Goal: Information Seeking & Learning: Compare options

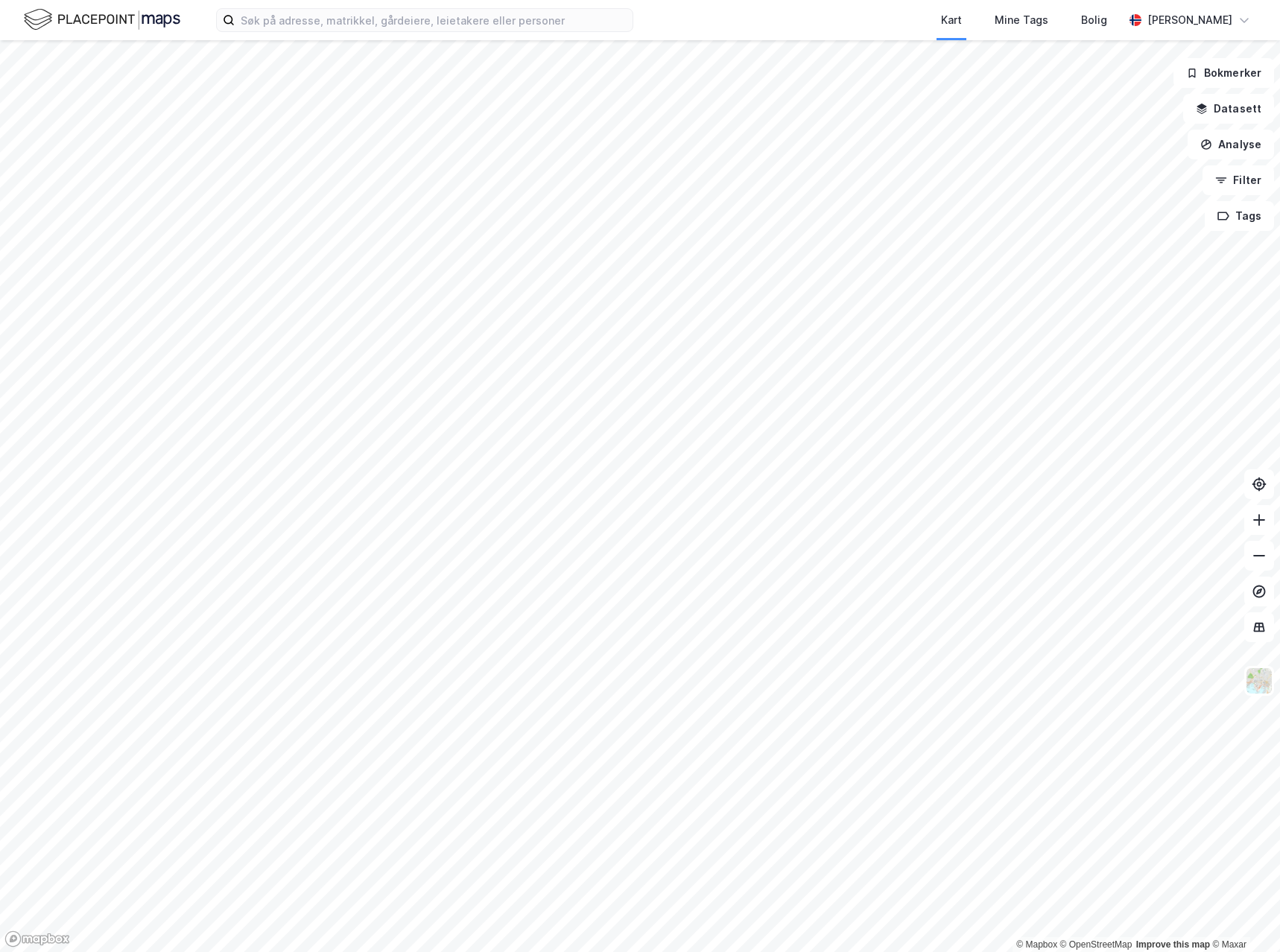
click at [382, 33] on div "Kart Mine Tags [PERSON_NAME]" at bounding box center [640, 20] width 1280 height 40
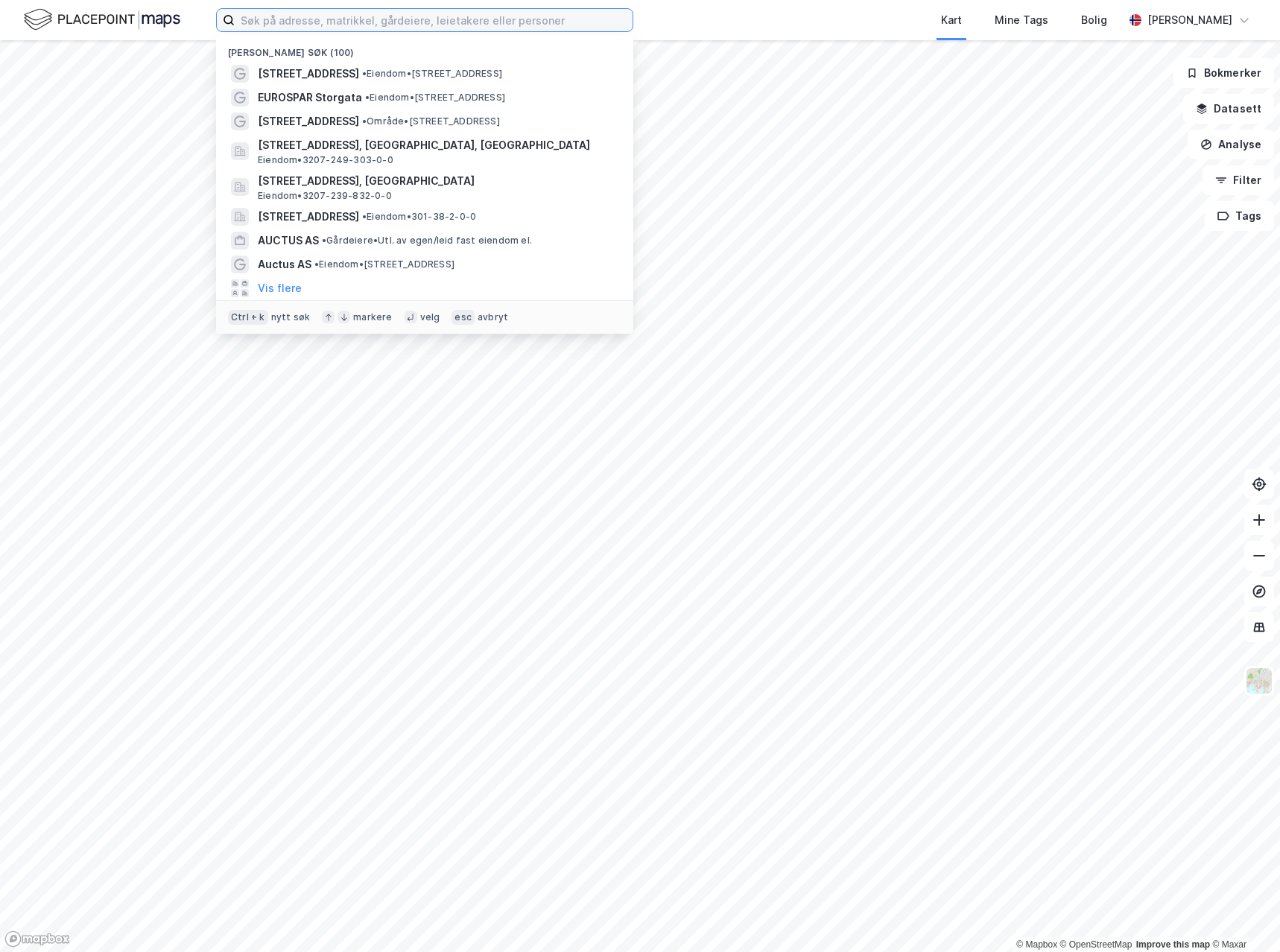
click at [393, 17] on input at bounding box center [433, 19] width 398 height 22
paste input "Prix Dal"
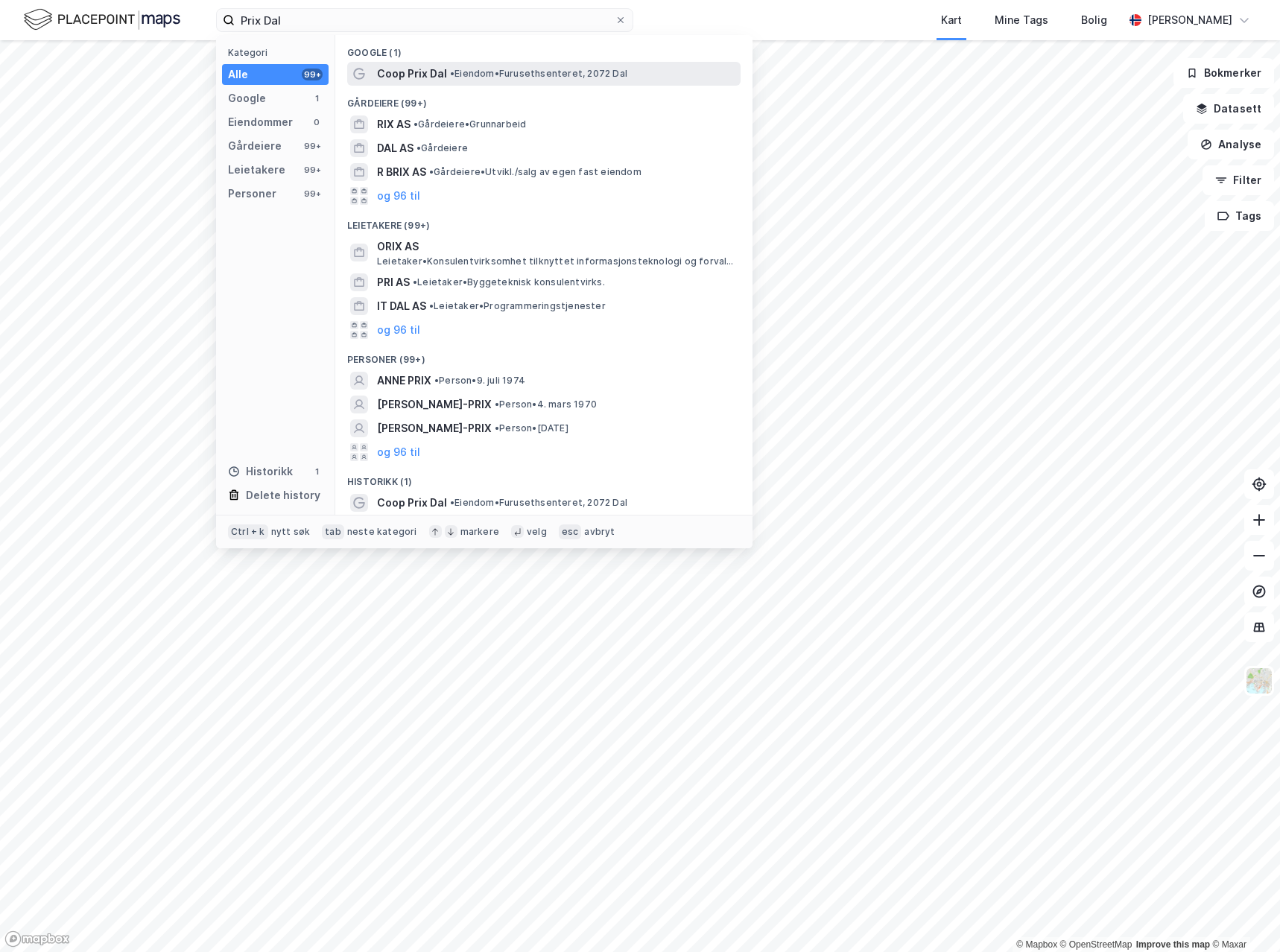
click at [398, 76] on span "Coop Prix Dal" at bounding box center [412, 74] width 70 height 18
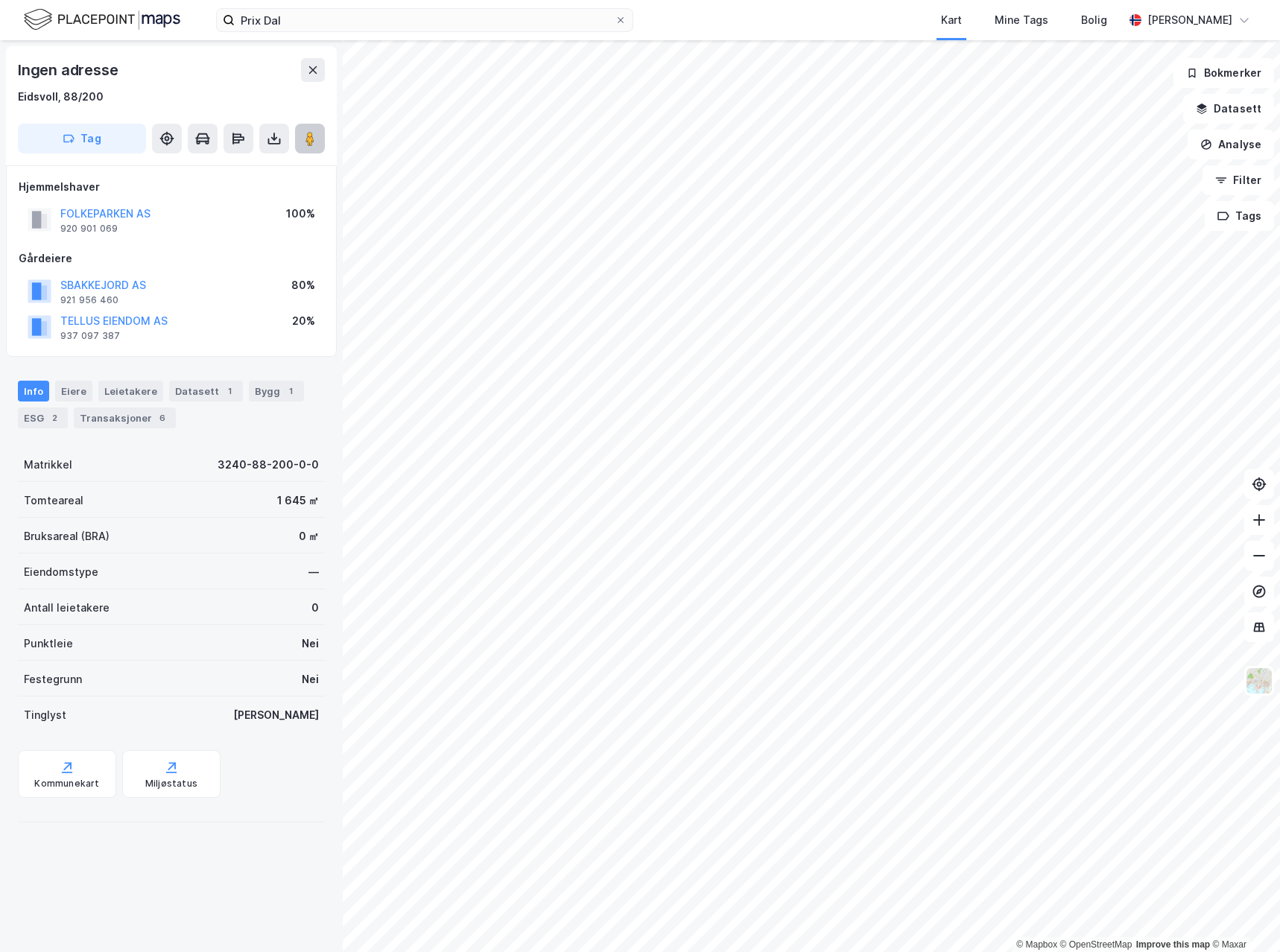
click at [310, 134] on image at bounding box center [310, 138] width 9 height 15
click at [0, 0] on button "FOLKEPARKEN AS" at bounding box center [0, 0] width 0 height 0
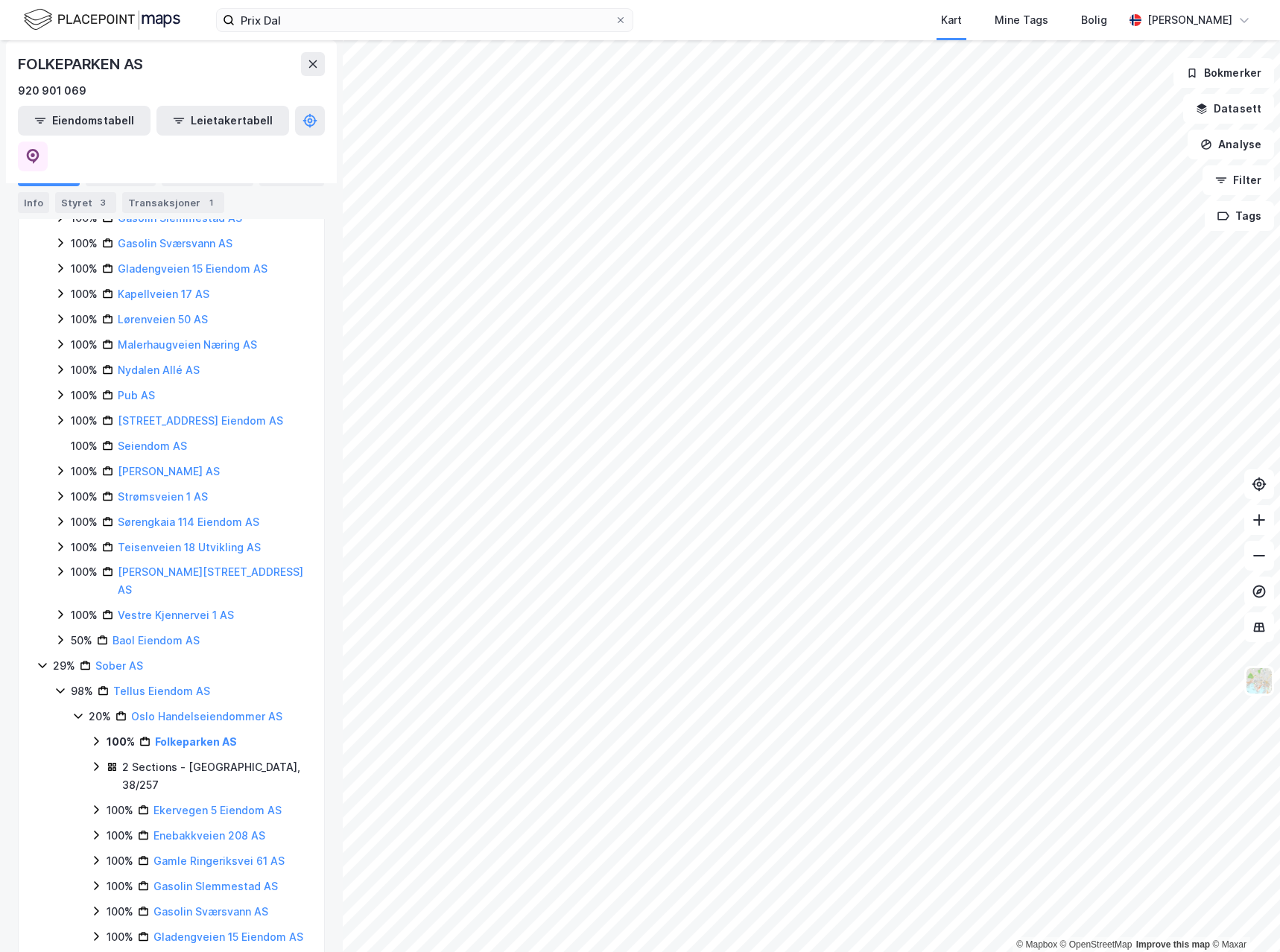
scroll to position [671, 0]
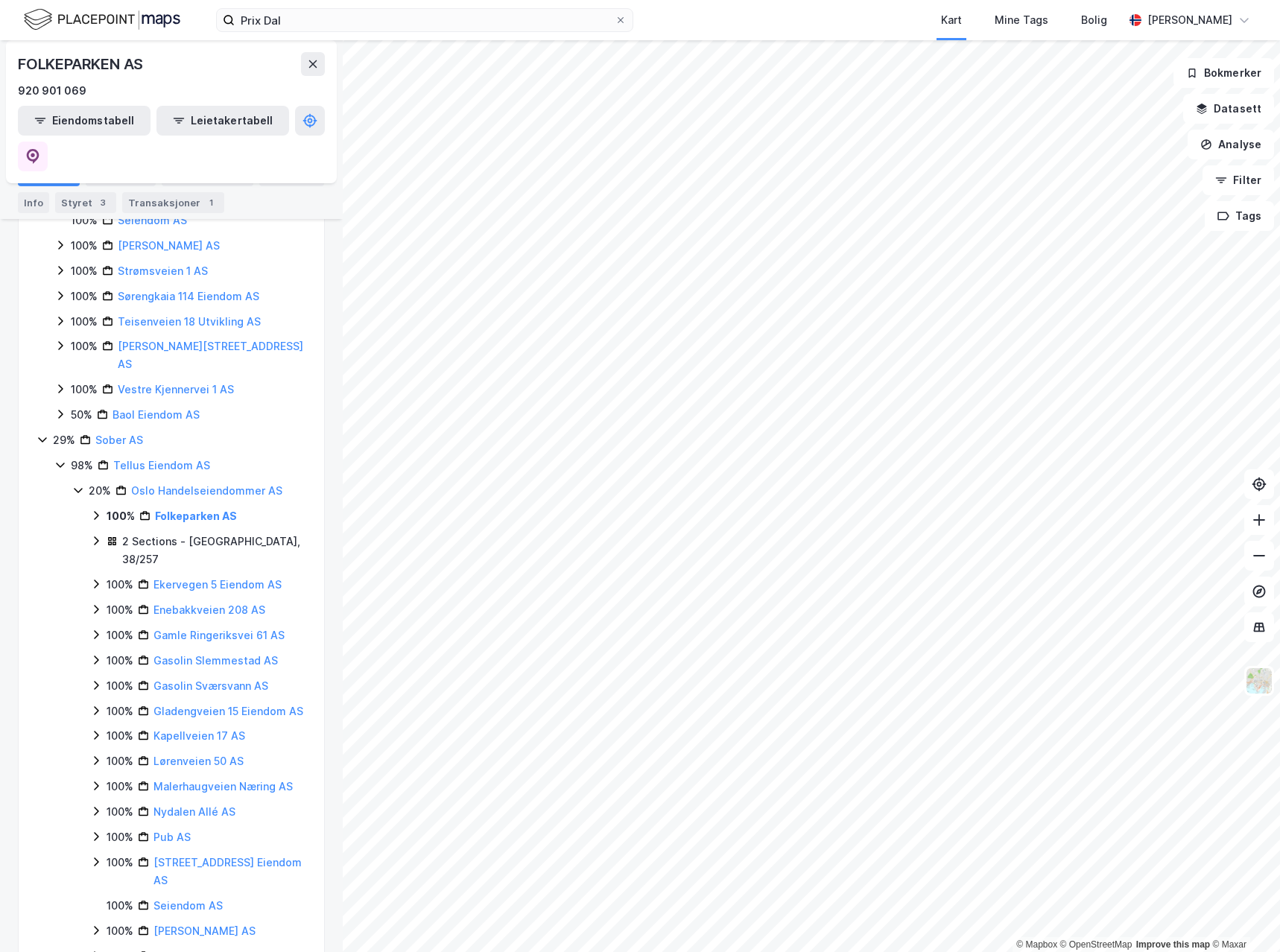
click at [60, 462] on icon at bounding box center [60, 465] width 8 height 5
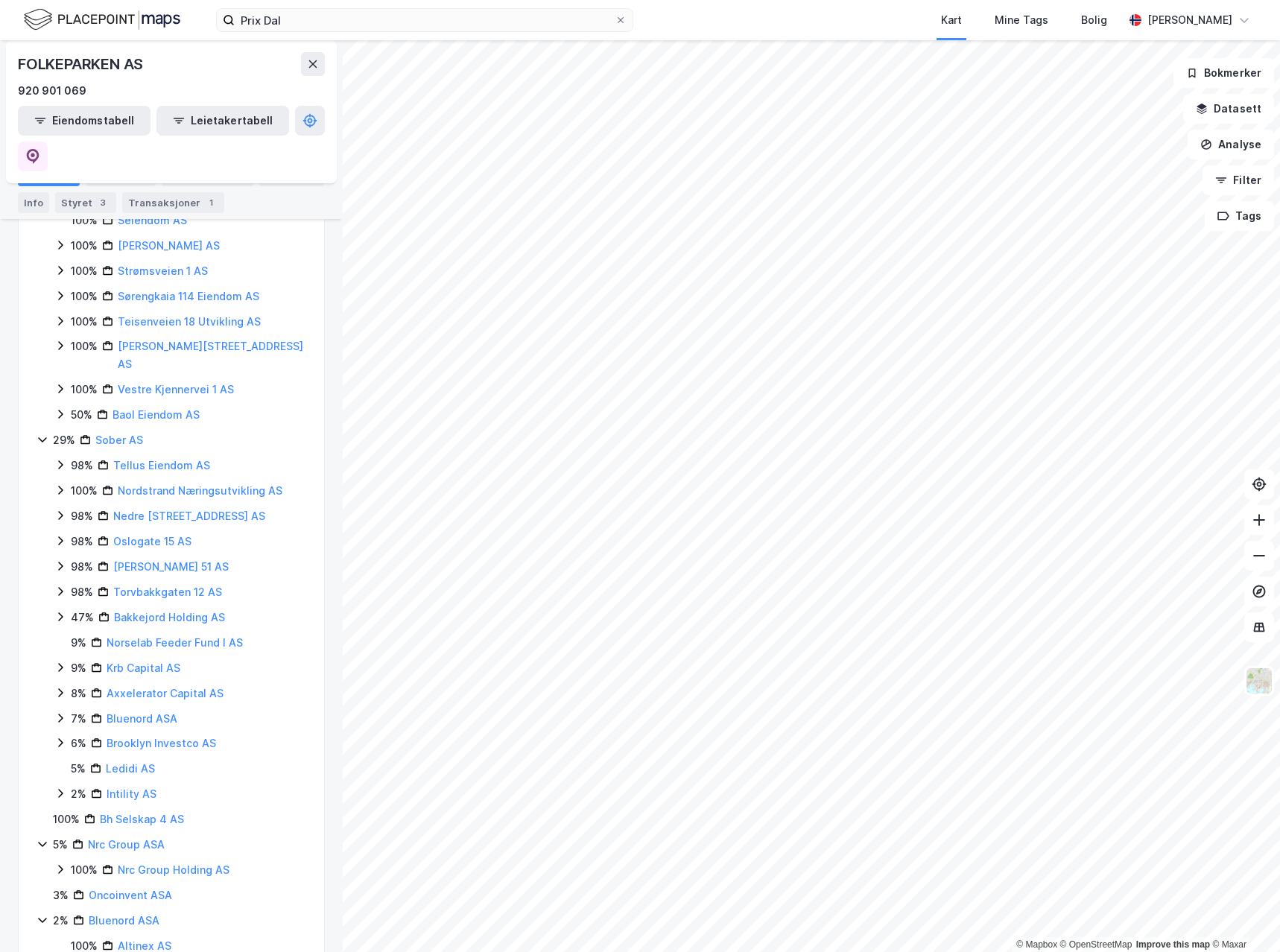
click at [43, 433] on icon at bounding box center [43, 440] width 12 height 12
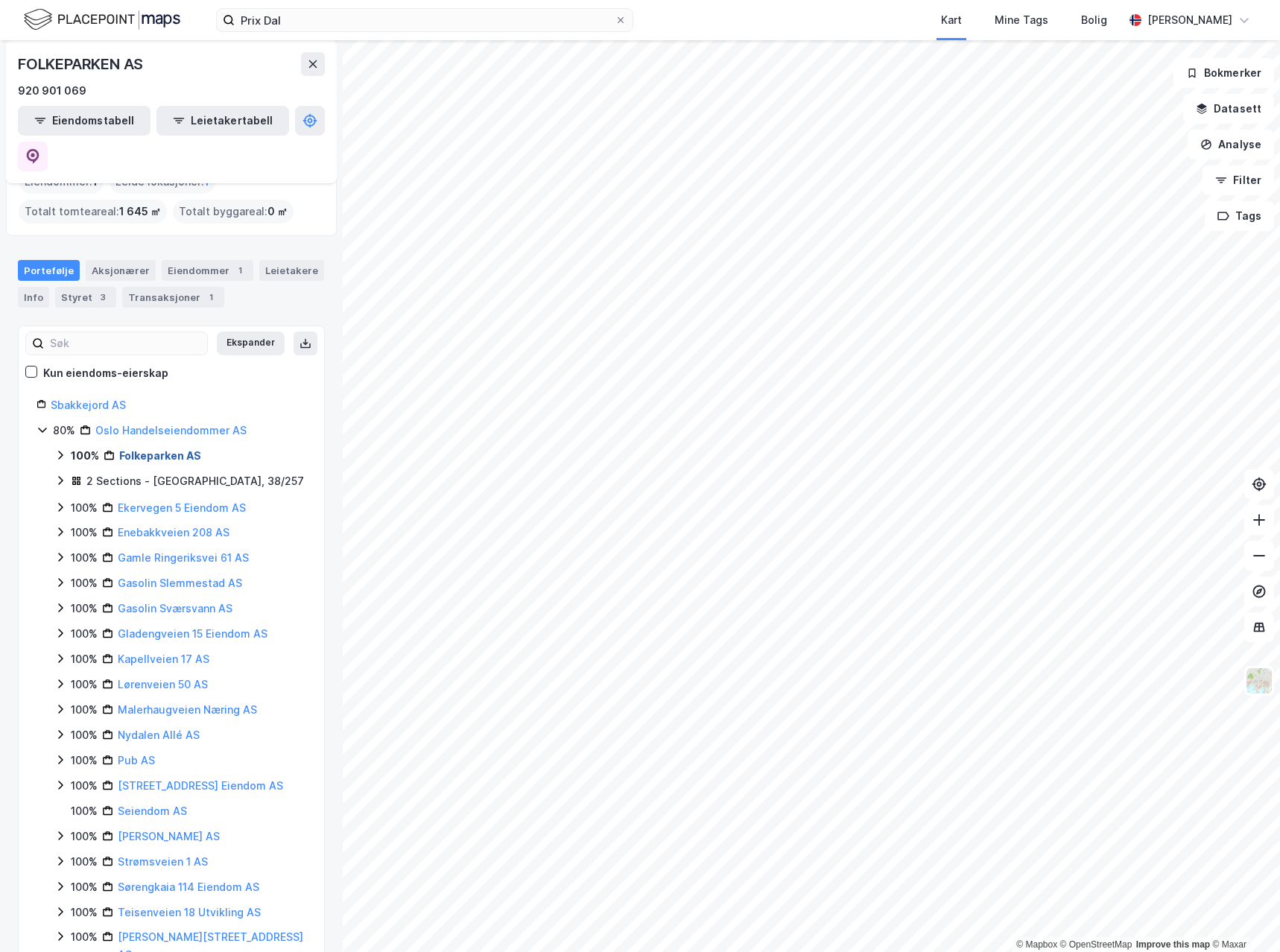
scroll to position [0, 0]
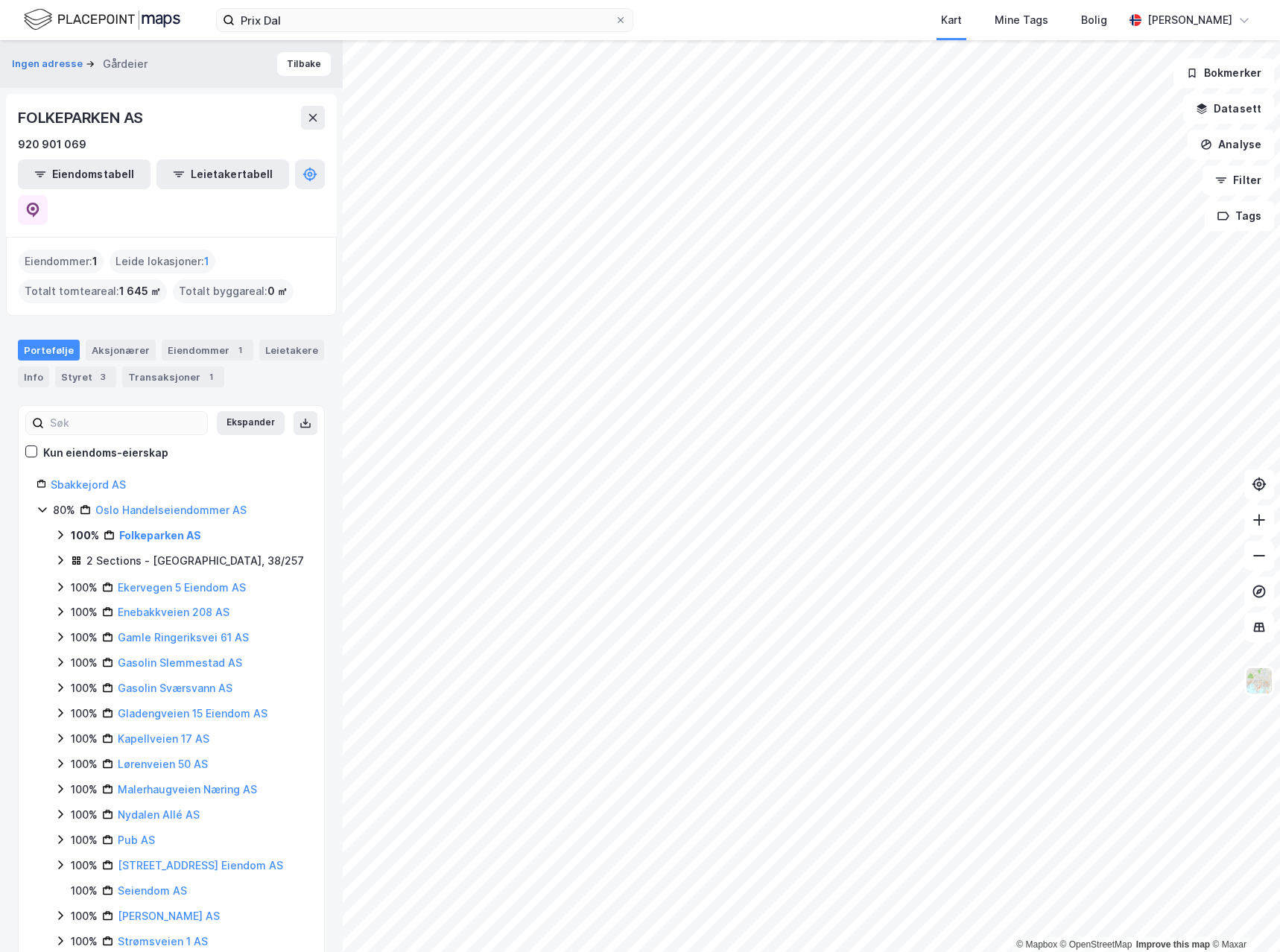
click at [169, 552] on div "2 Sections - [GEOGRAPHIC_DATA], 38/257" at bounding box center [195, 561] width 218 height 18
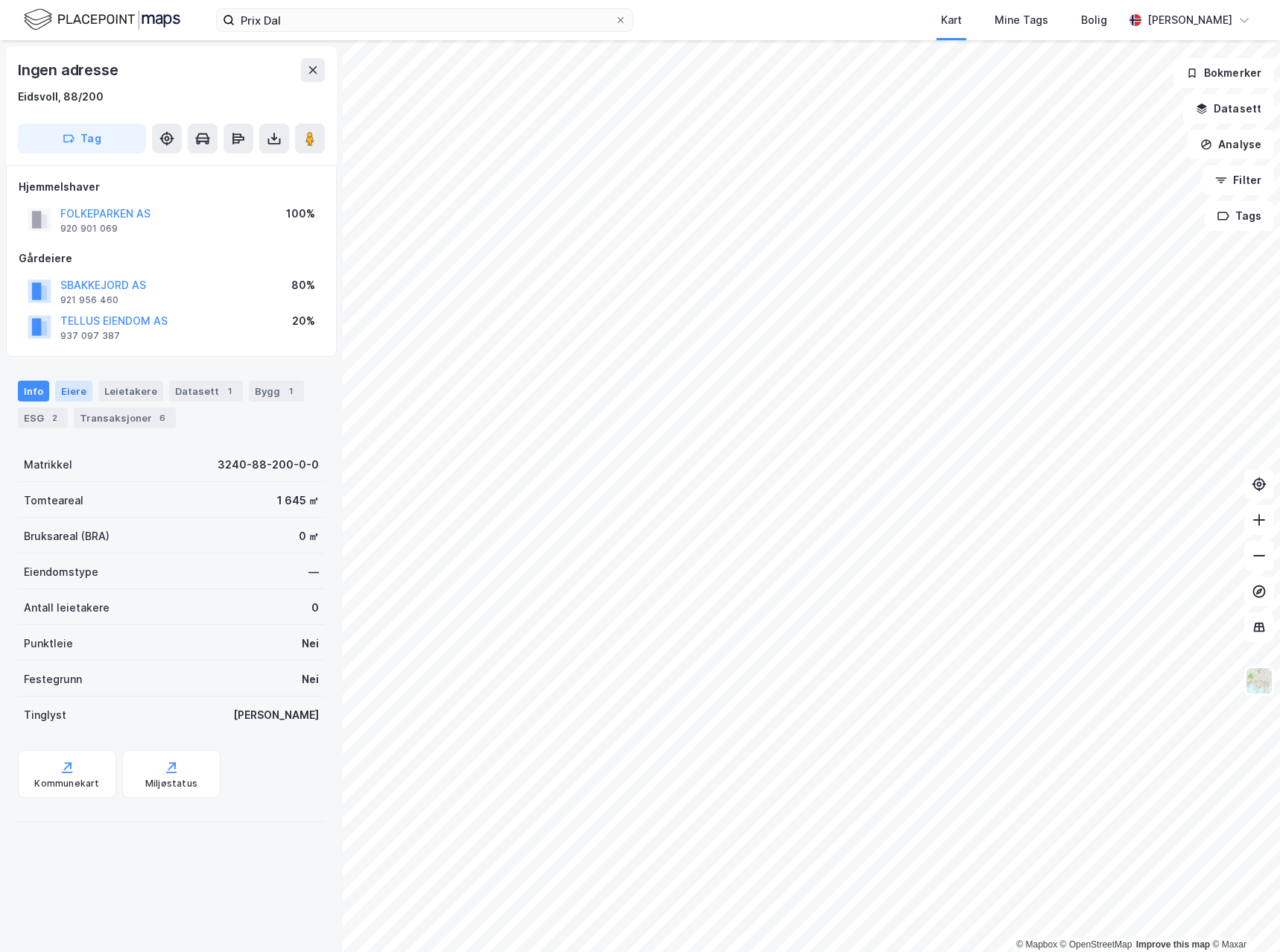
click at [78, 384] on div "Eiere" at bounding box center [74, 391] width 37 height 21
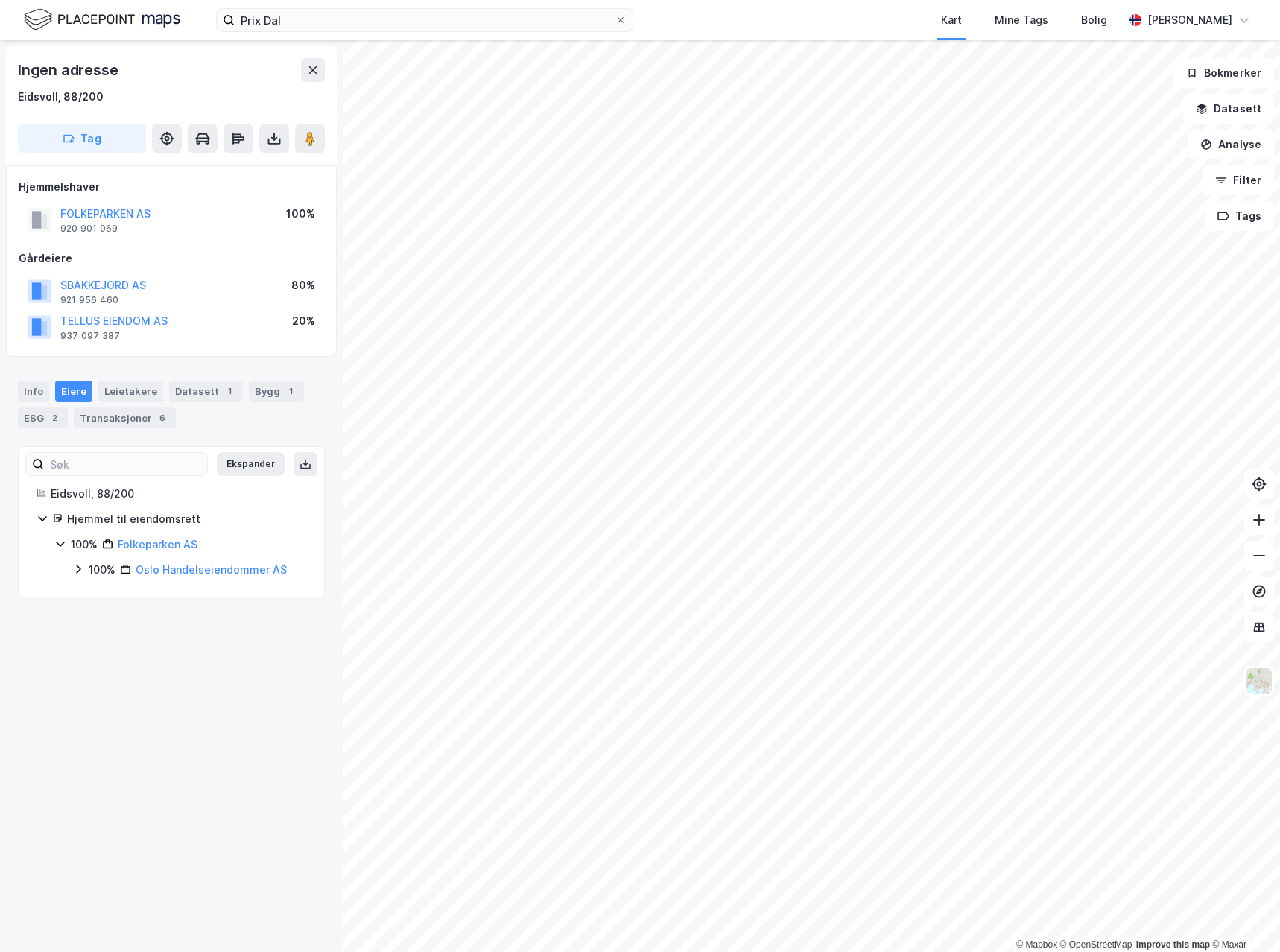
click at [135, 741] on div "Ingen adresse Eidsvoll, 88/200 Tag Hjemmelshaver FOLKEPARKEN AS 920 901 069 100…" at bounding box center [171, 497] width 343 height 912
click at [0, 0] on button "FOLKEPARKEN AS" at bounding box center [0, 0] width 0 height 0
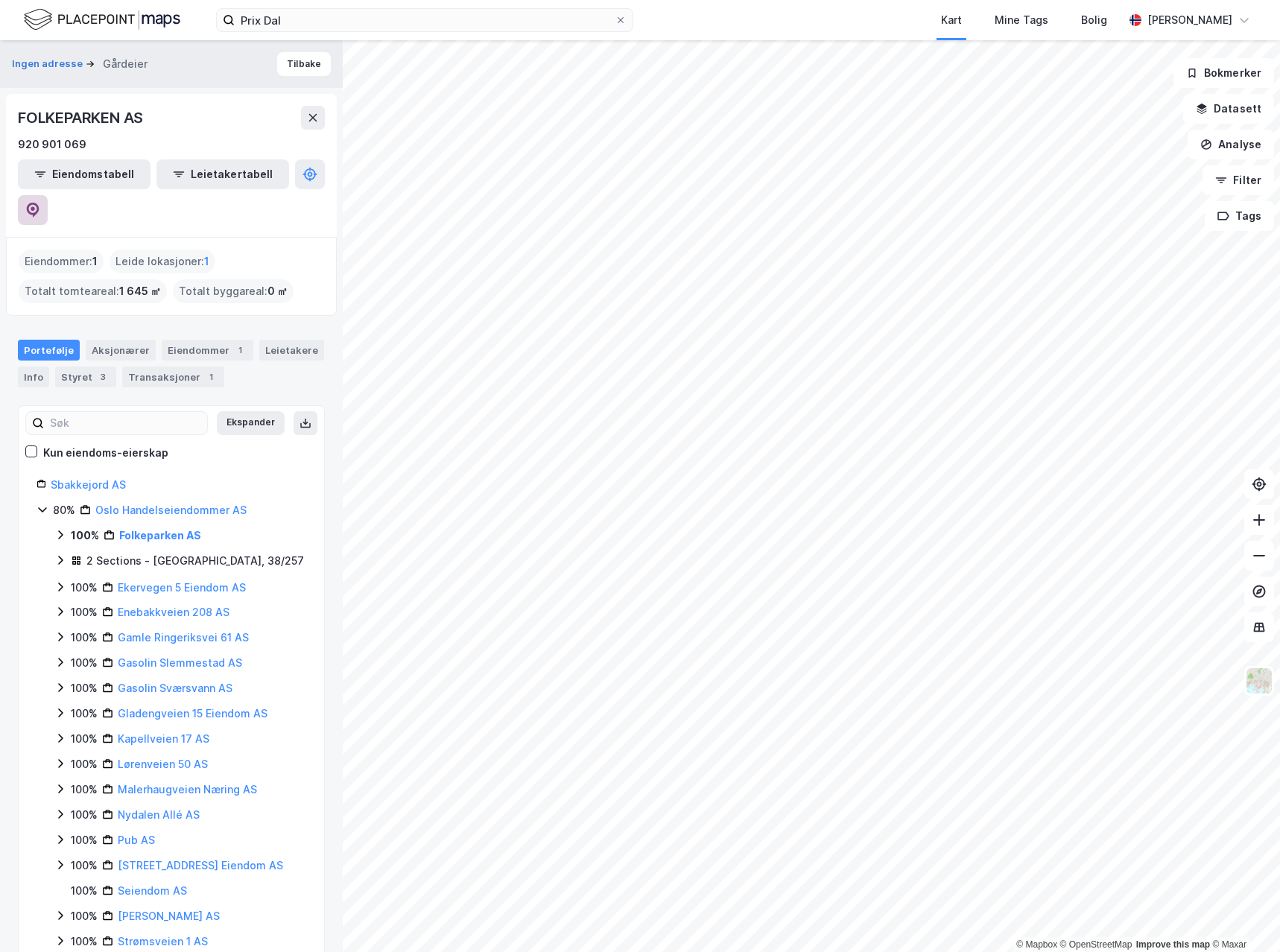
click at [40, 203] on icon at bounding box center [33, 210] width 15 height 15
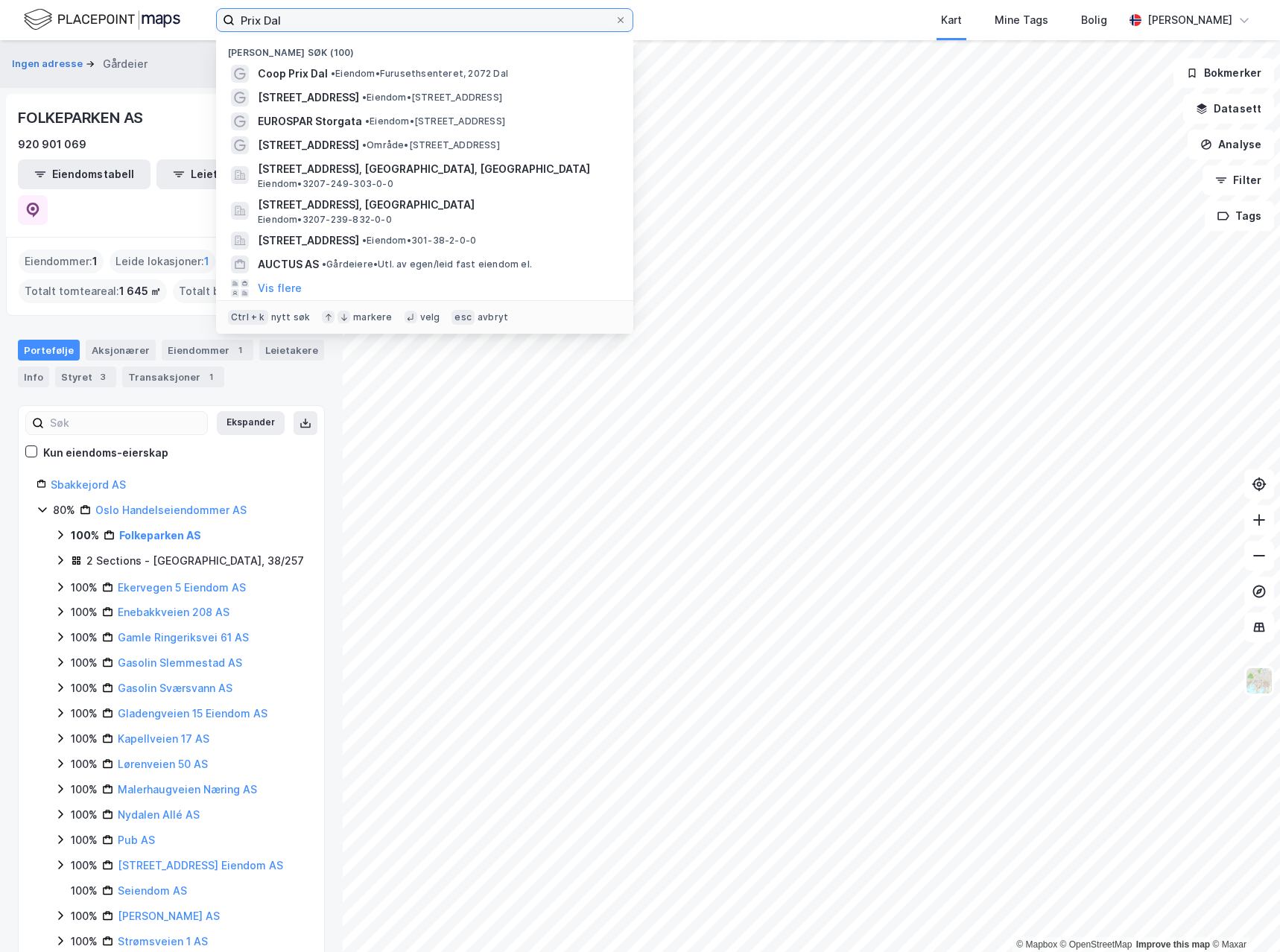
click at [287, 12] on input "Prix Dal" at bounding box center [425, 19] width 380 height 22
paste input "Extra Gjerdrum"
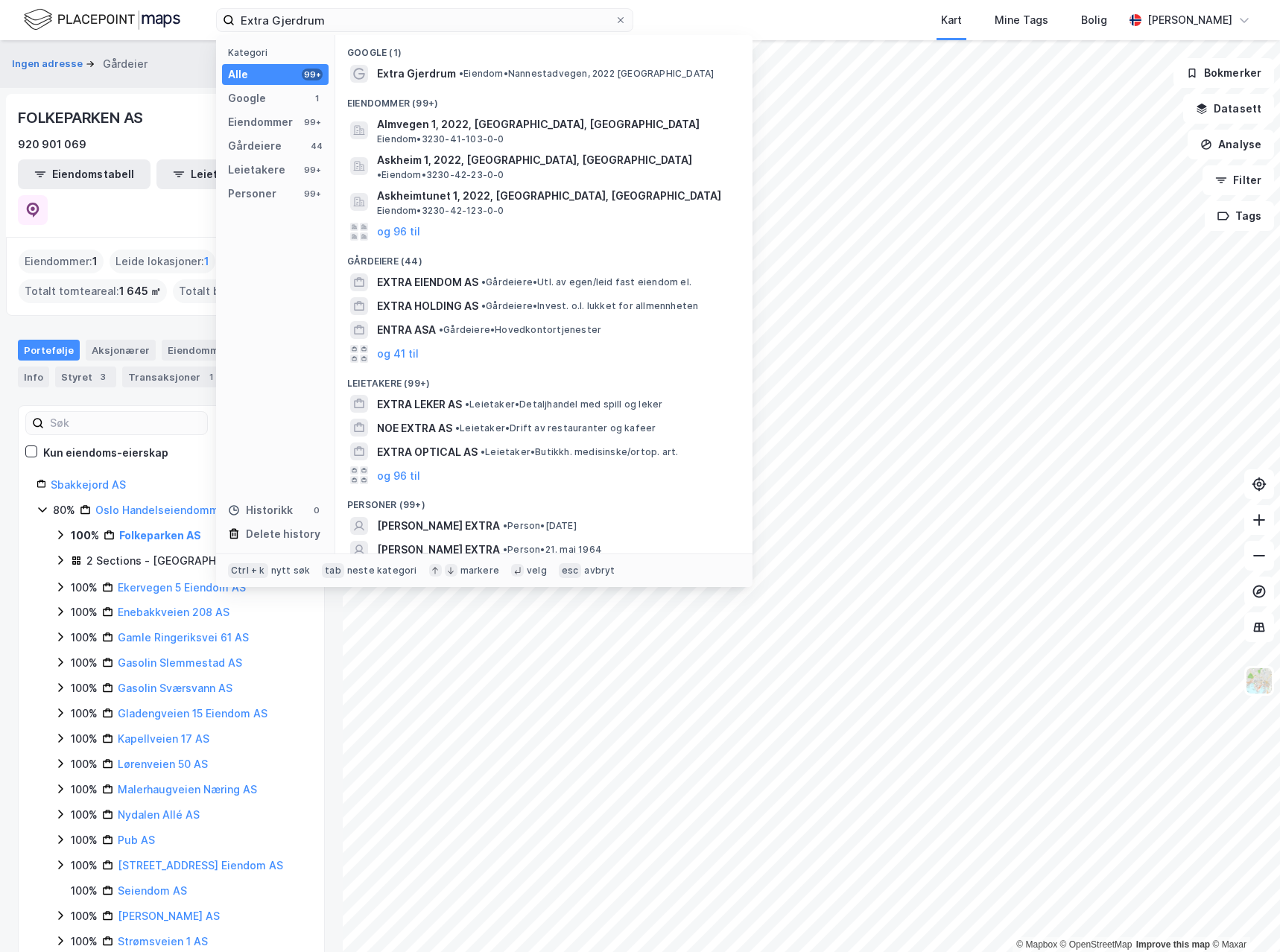
click at [422, 68] on span "Extra Gjerdrum" at bounding box center [417, 74] width 79 height 18
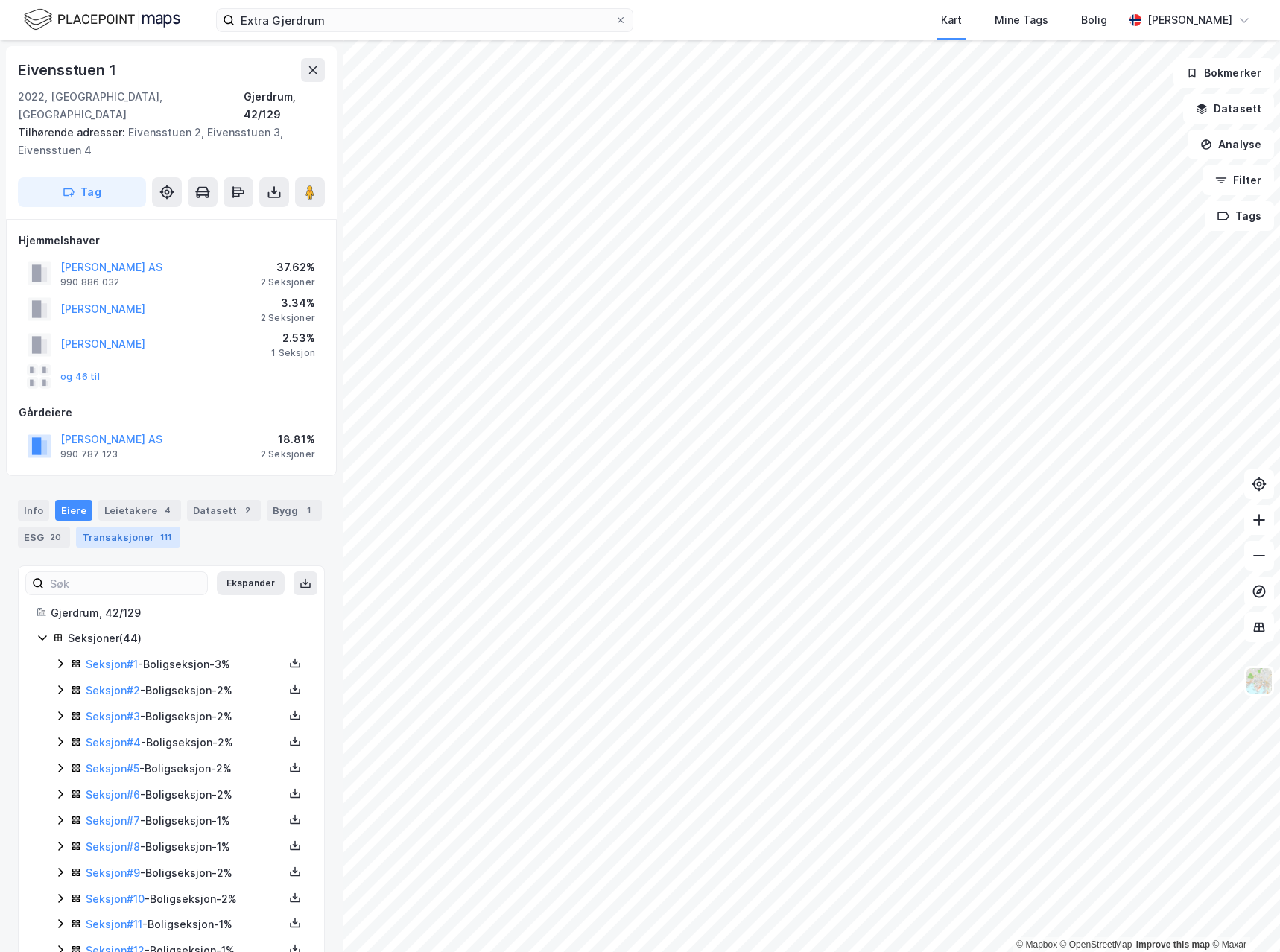
click at [107, 527] on div "Transaksjoner 111" at bounding box center [127, 537] width 105 height 21
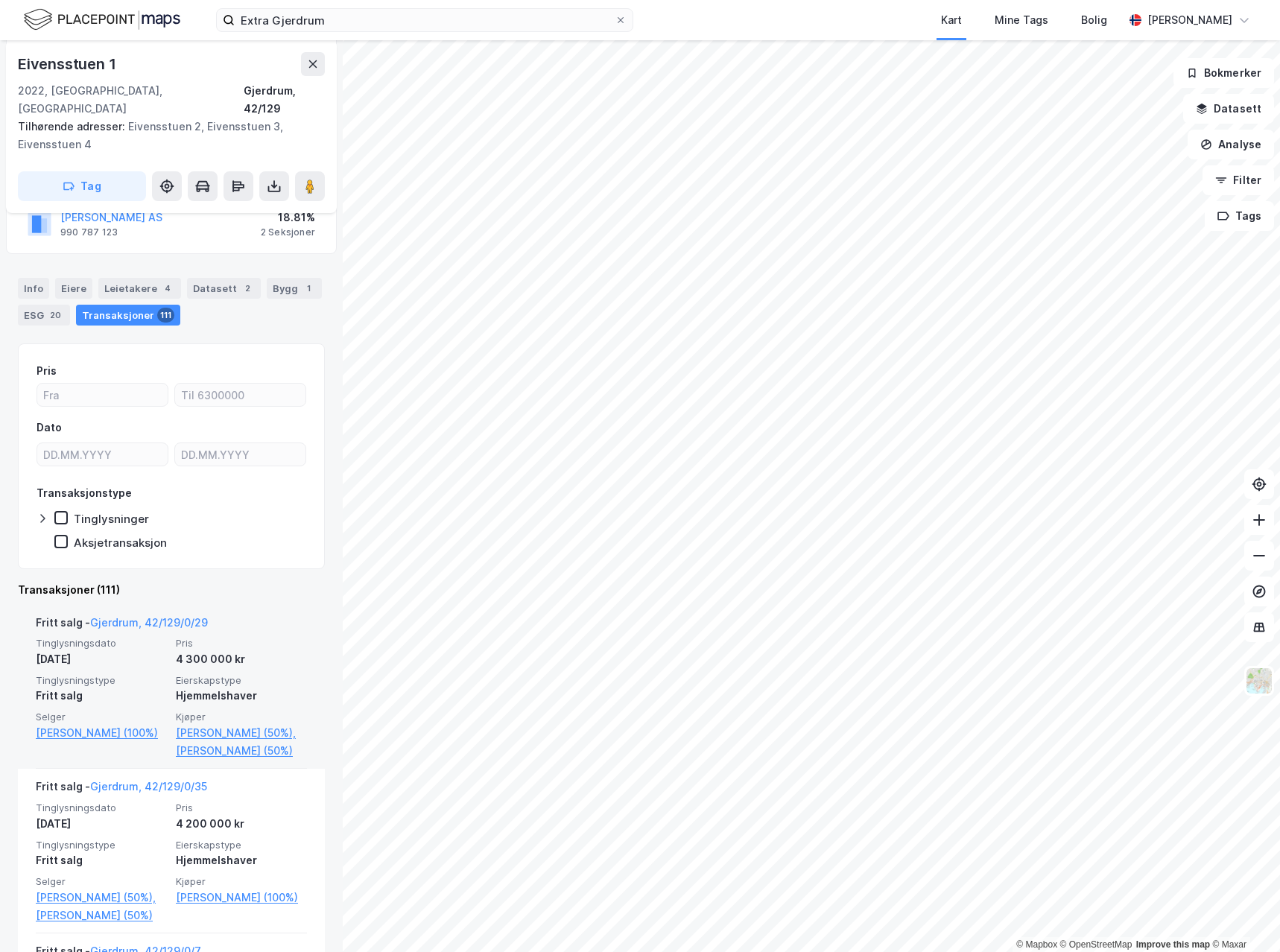
scroll to position [223, 0]
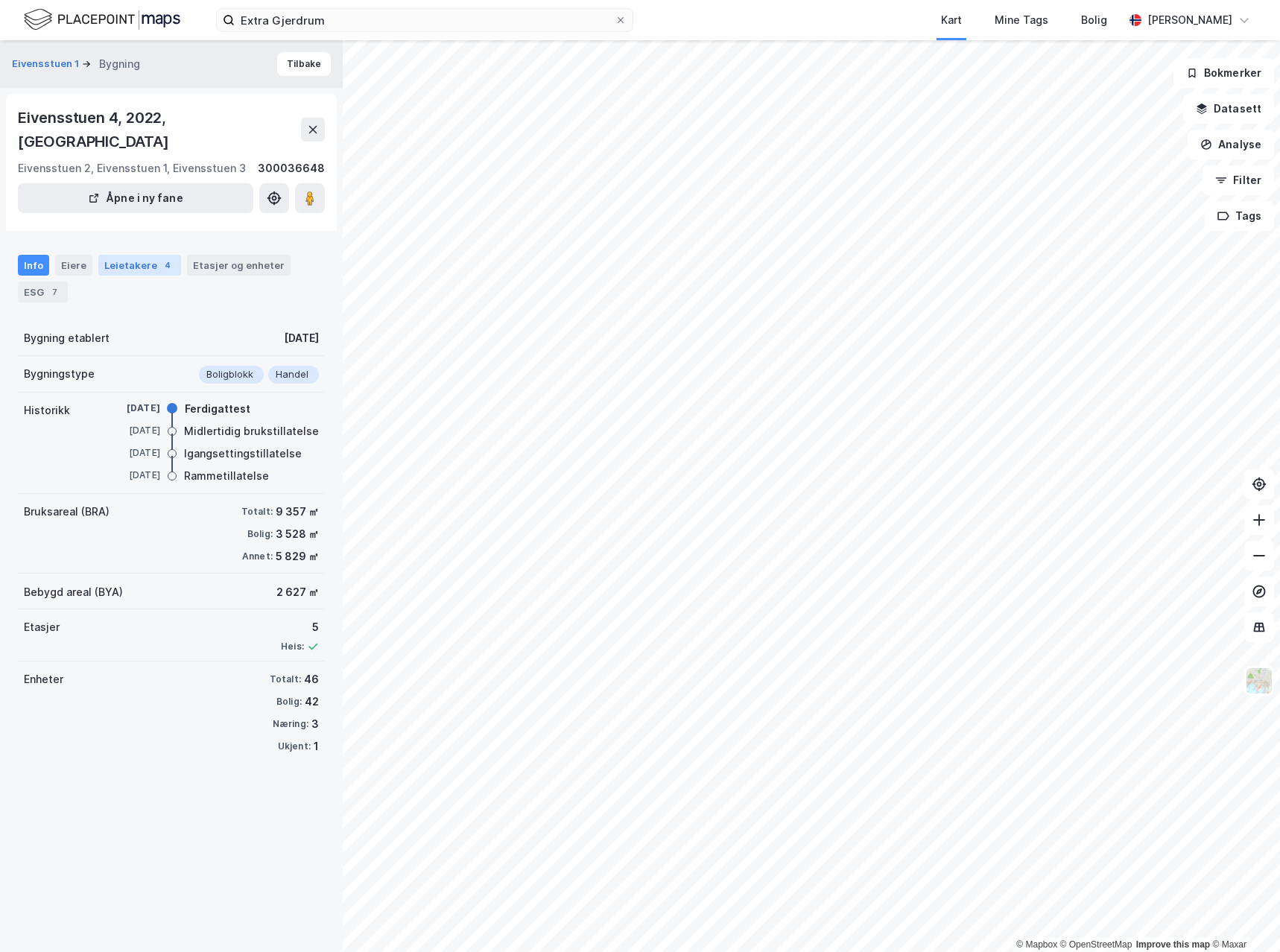
click at [108, 255] on div "Leietakere 4" at bounding box center [140, 265] width 83 height 21
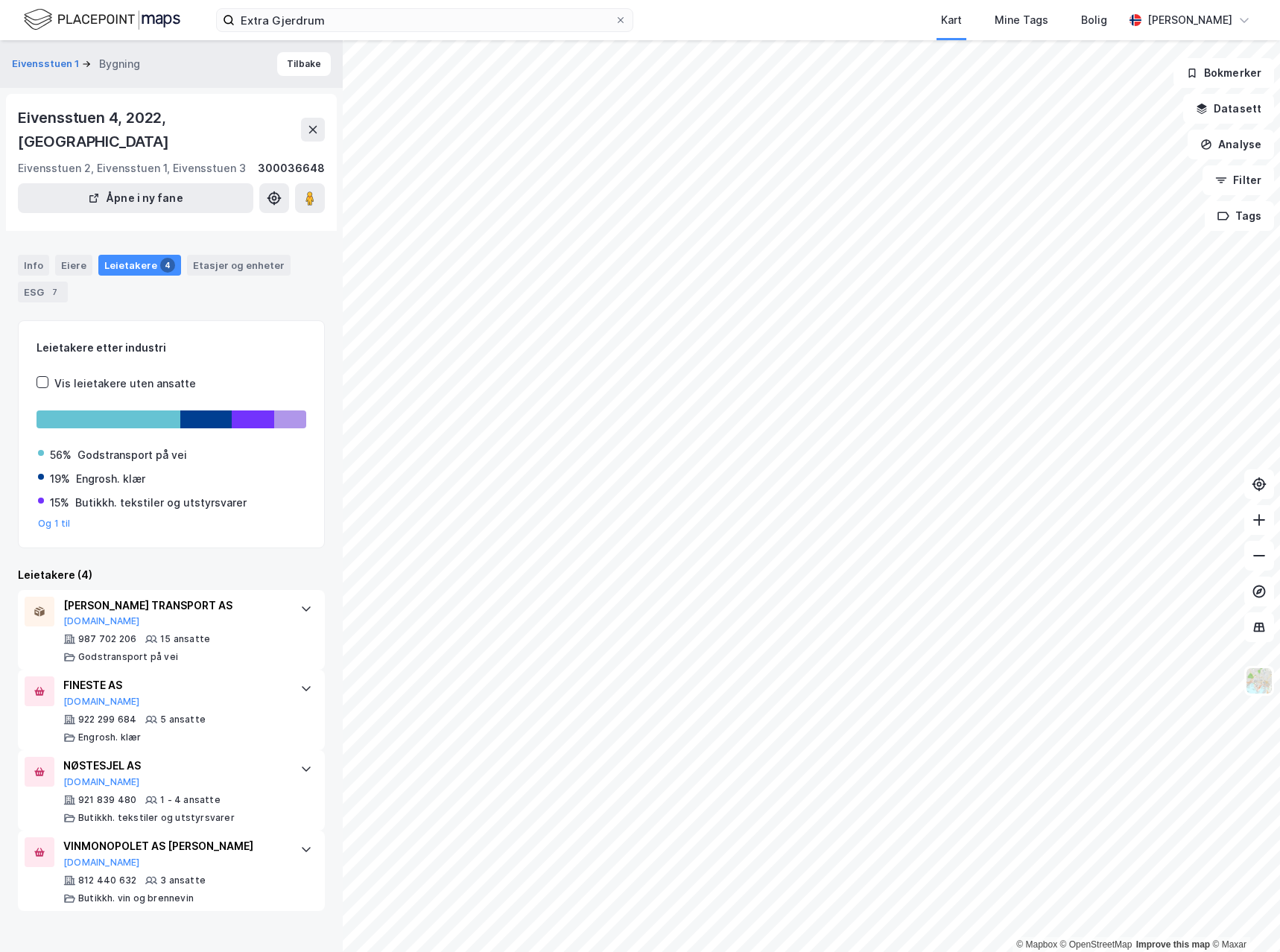
click at [82, 237] on div "Info Eiere Leietakere 4 Etasjer og enheter ESG 7" at bounding box center [171, 273] width 343 height 71
click at [80, 255] on div "Eiere" at bounding box center [74, 265] width 37 height 21
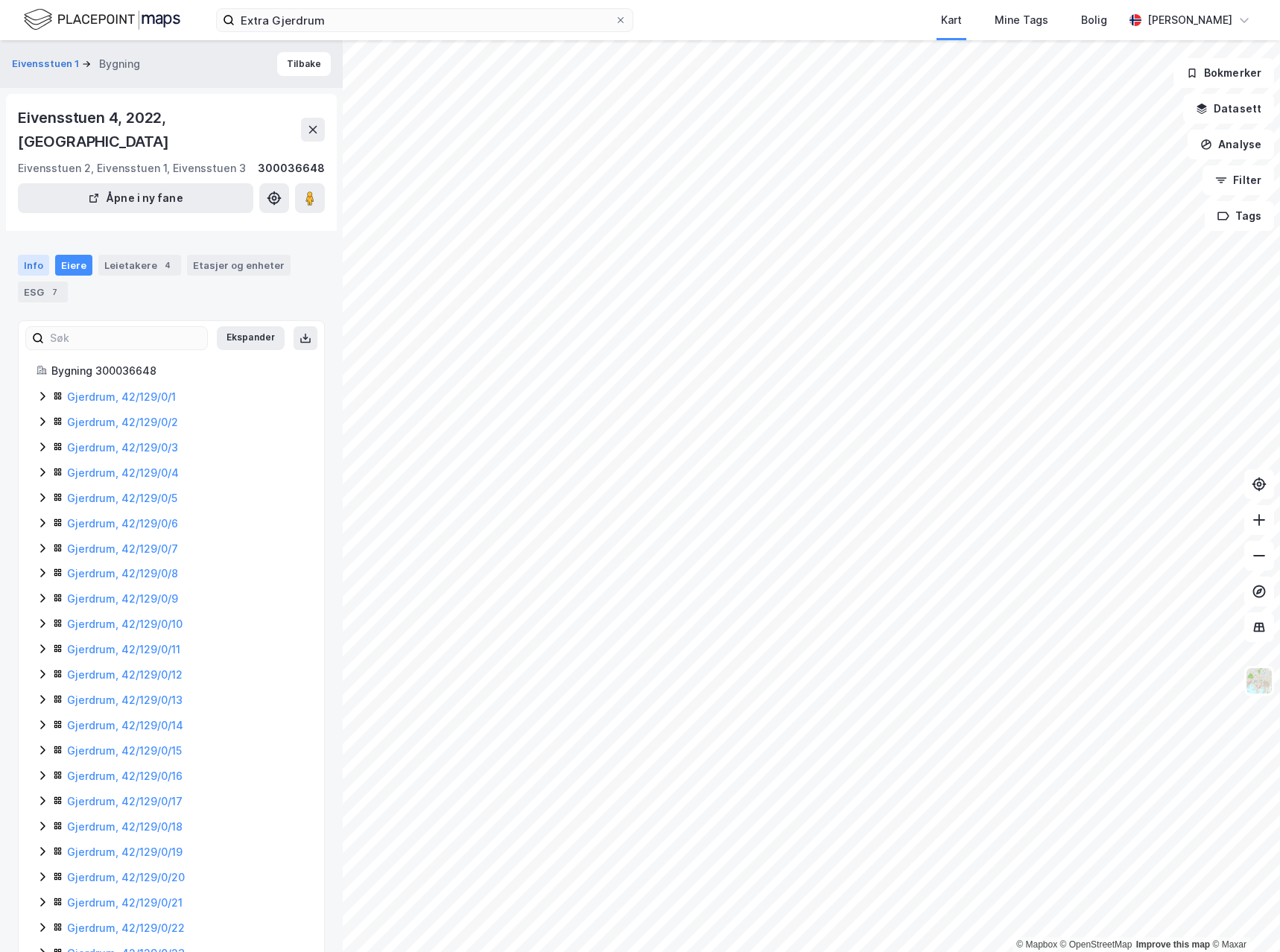
click at [37, 255] on div "Info" at bounding box center [33, 265] width 32 height 21
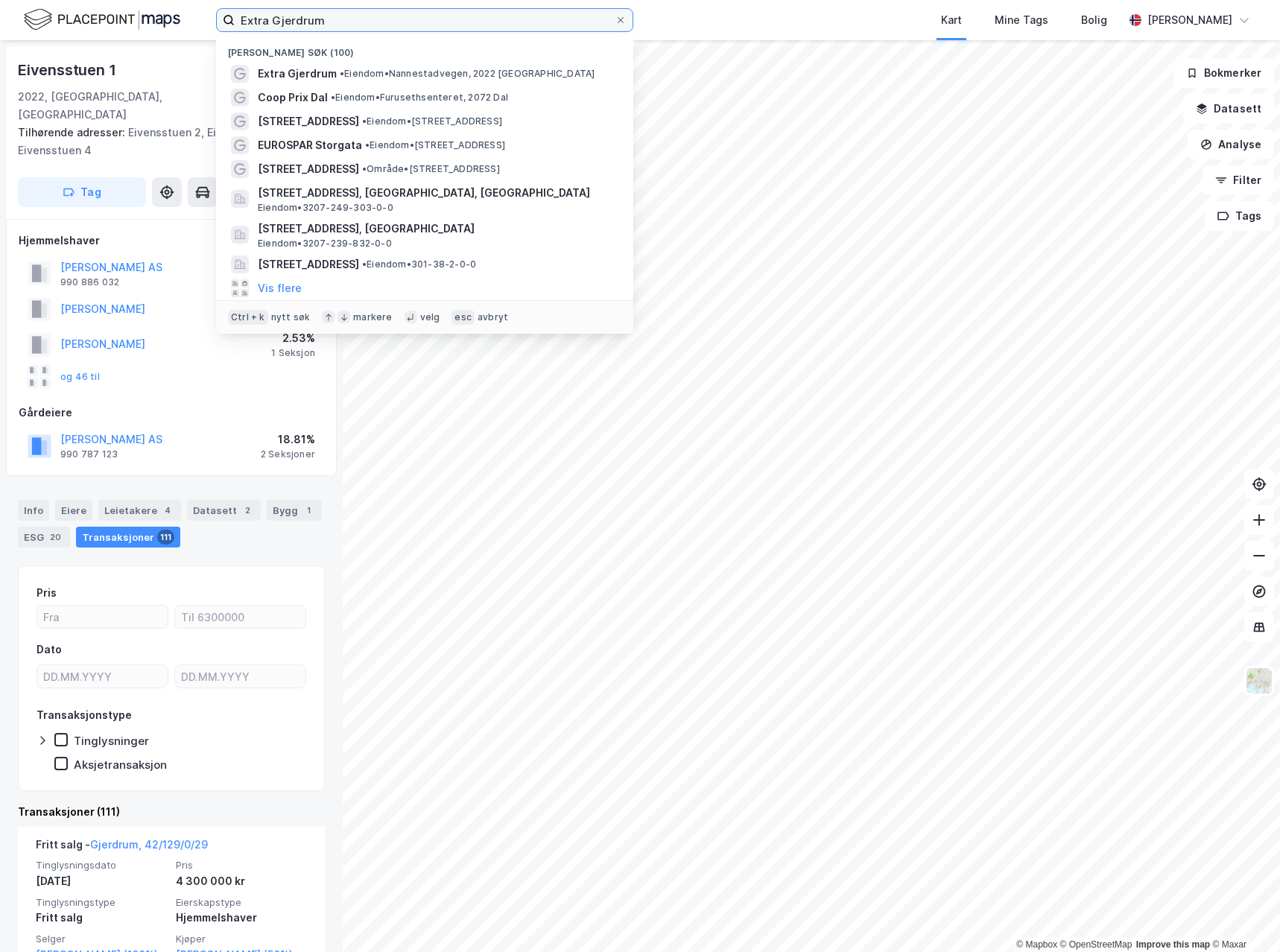
click at [316, 31] on input "Extra Gjerdrum" at bounding box center [425, 19] width 380 height 22
paste input "Bunnpris Nittedal"
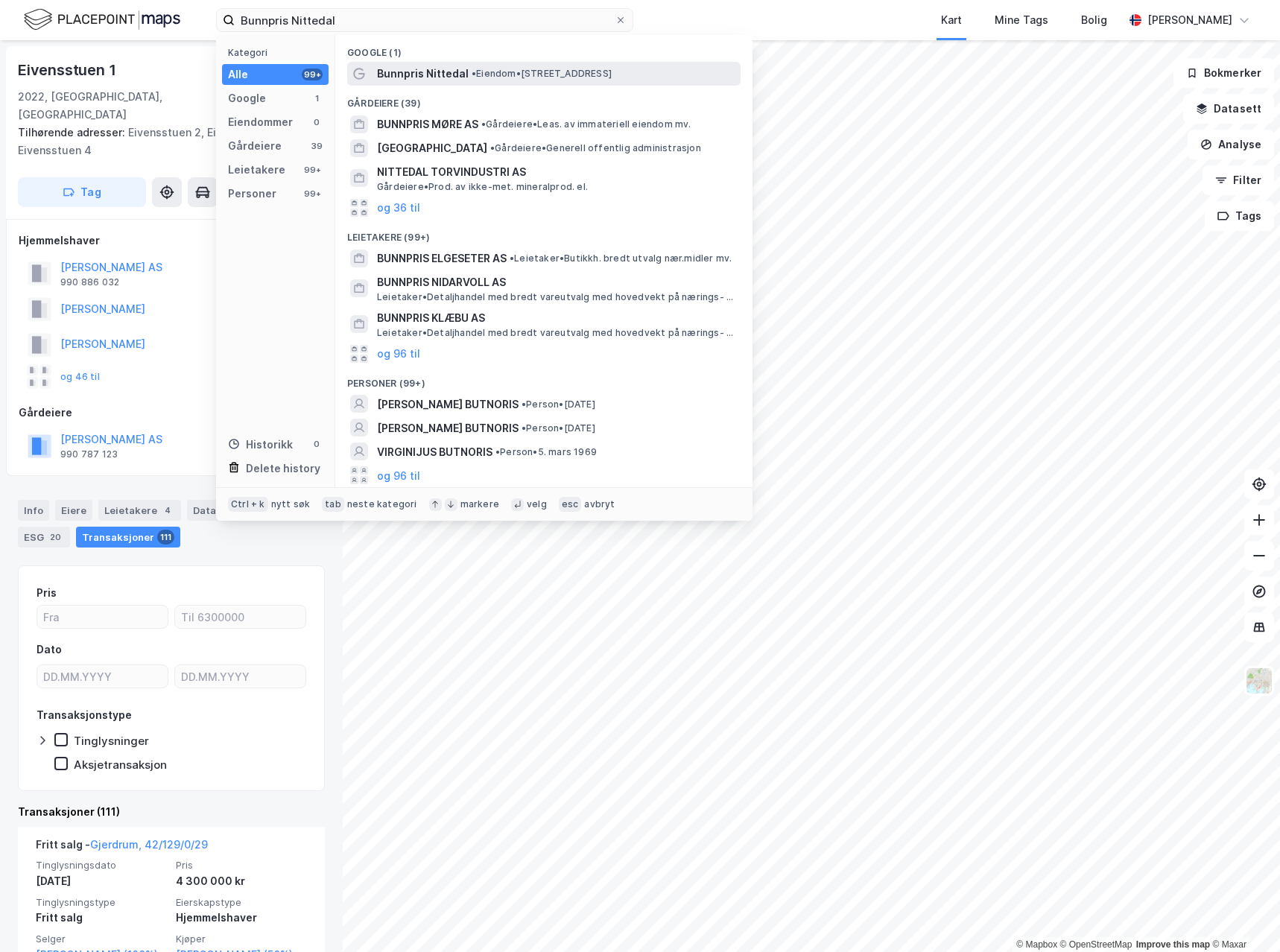
click at [407, 74] on span "Bunnpris Nittedal" at bounding box center [423, 74] width 91 height 18
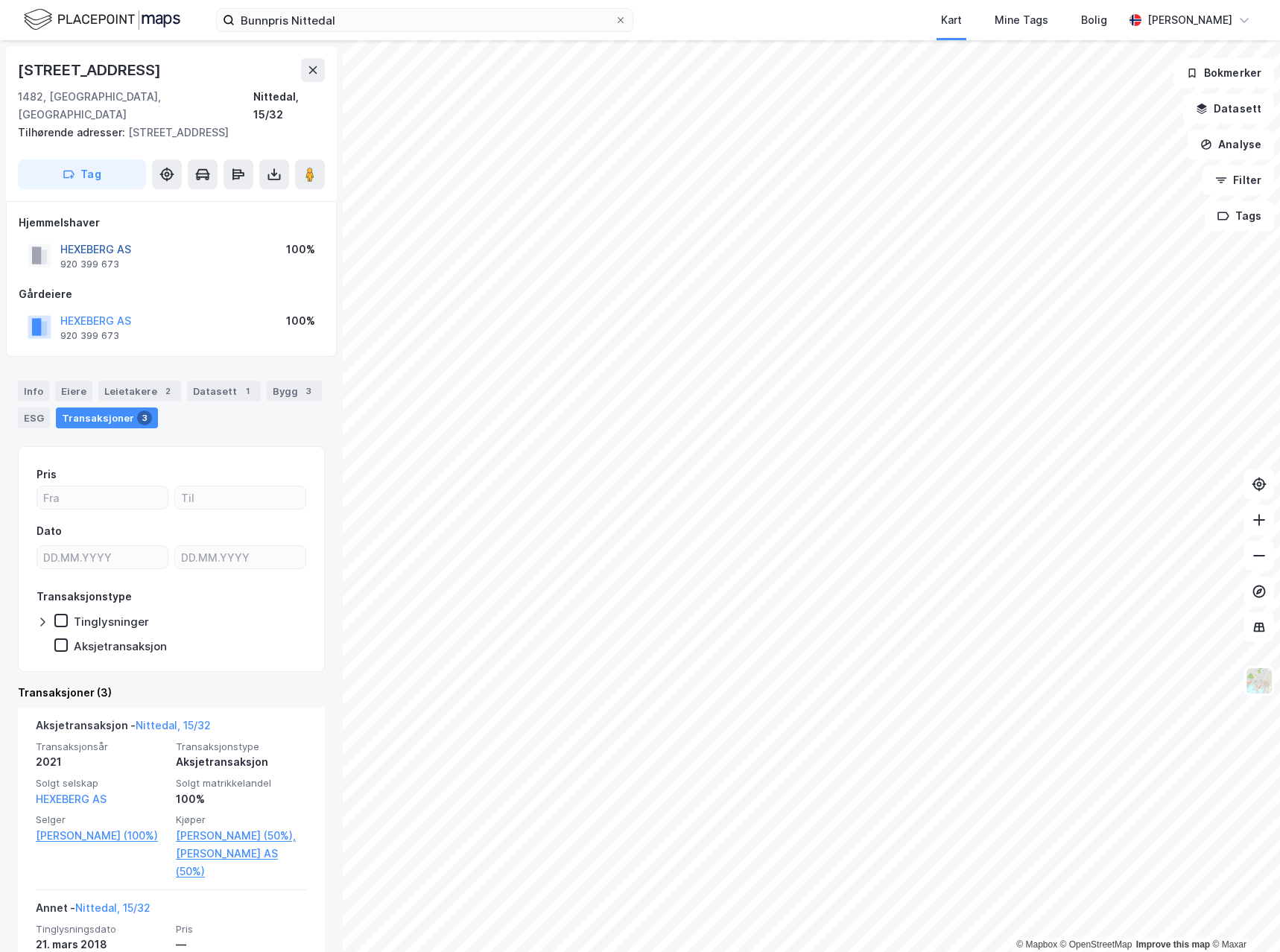
click at [0, 0] on button "HEXEBERG AS" at bounding box center [0, 0] width 0 height 0
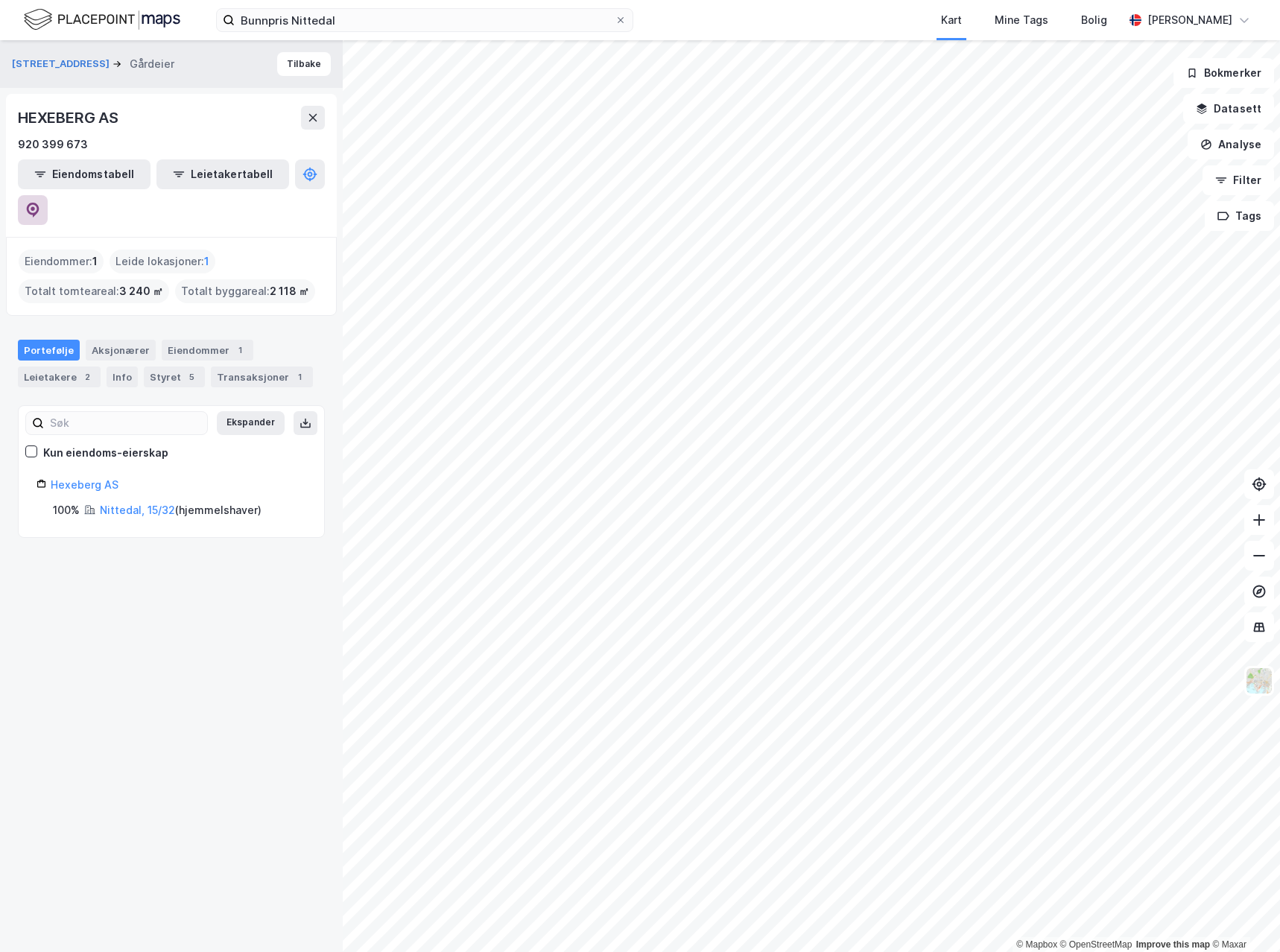
click at [40, 203] on icon at bounding box center [33, 210] width 15 height 15
click at [335, 32] on label "Bunnpris Nittedal" at bounding box center [425, 19] width 418 height 24
click at [335, 32] on input "Bunnpris Nittedal" at bounding box center [425, 19] width 380 height 22
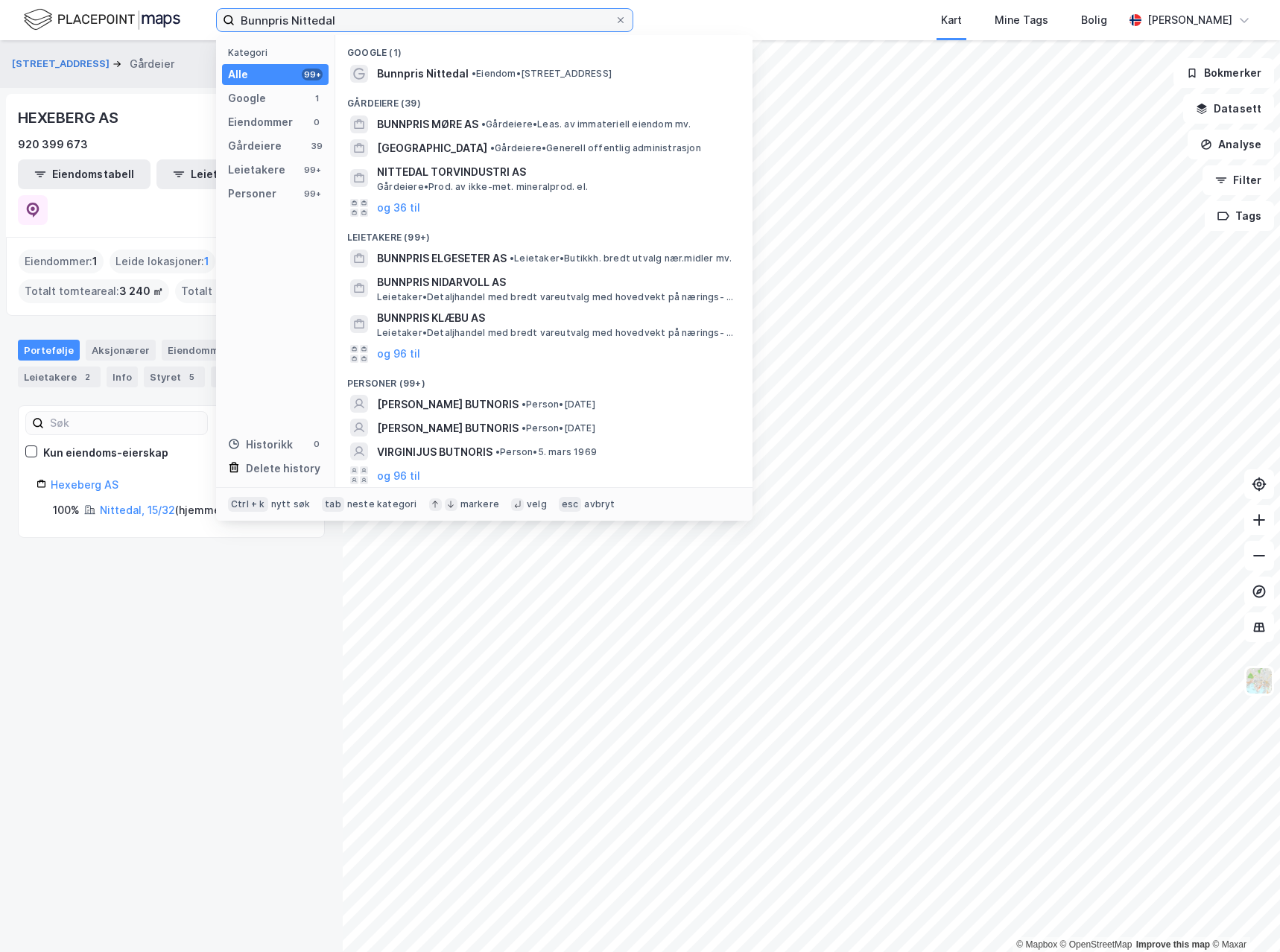
click at [337, 22] on input "Bunnpris Nittedal" at bounding box center [425, 19] width 380 height 22
paste input "KIWI 047 Eidsvoll"
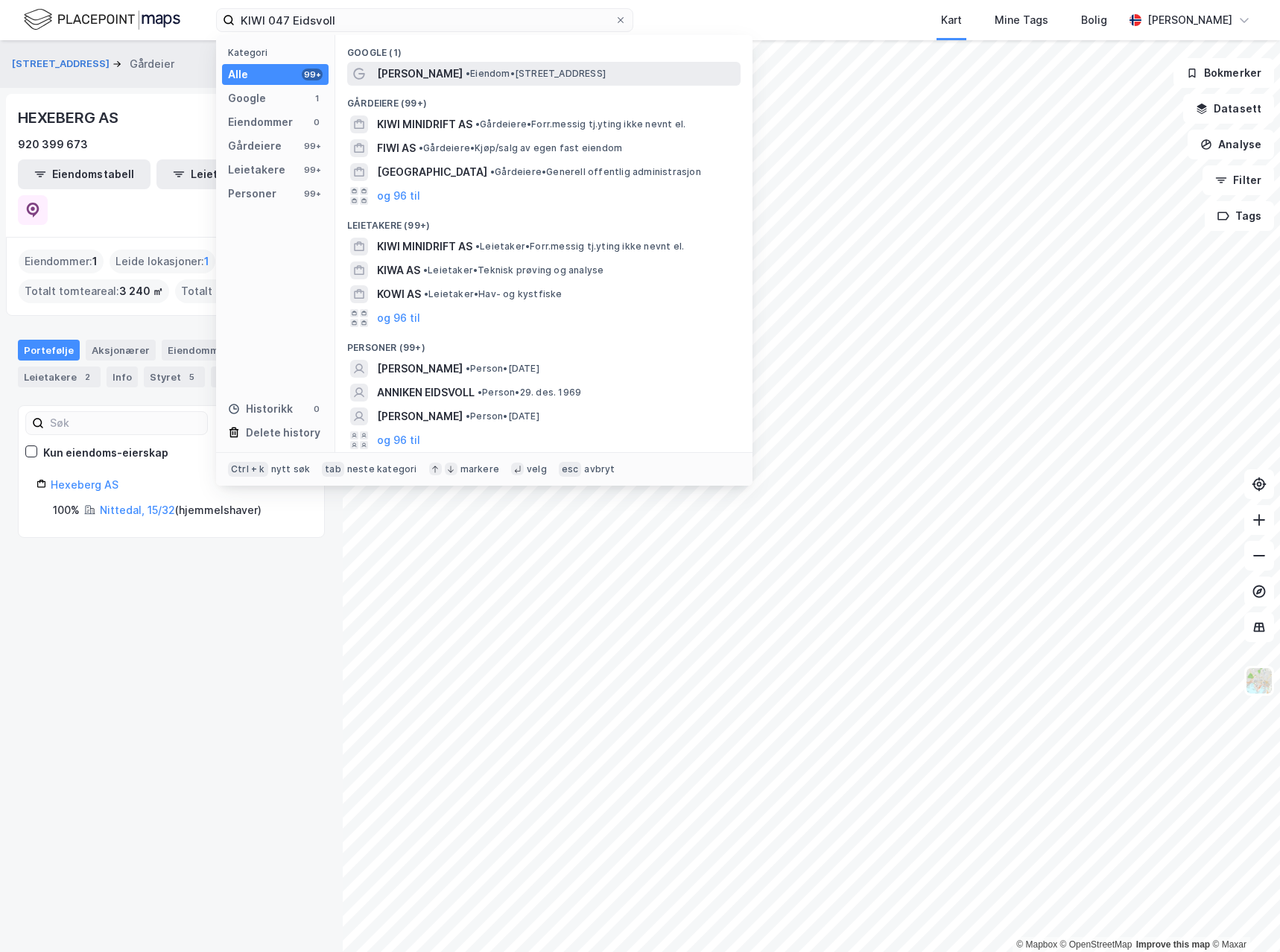
click at [419, 78] on span "[PERSON_NAME]" at bounding box center [419, 74] width 85 height 18
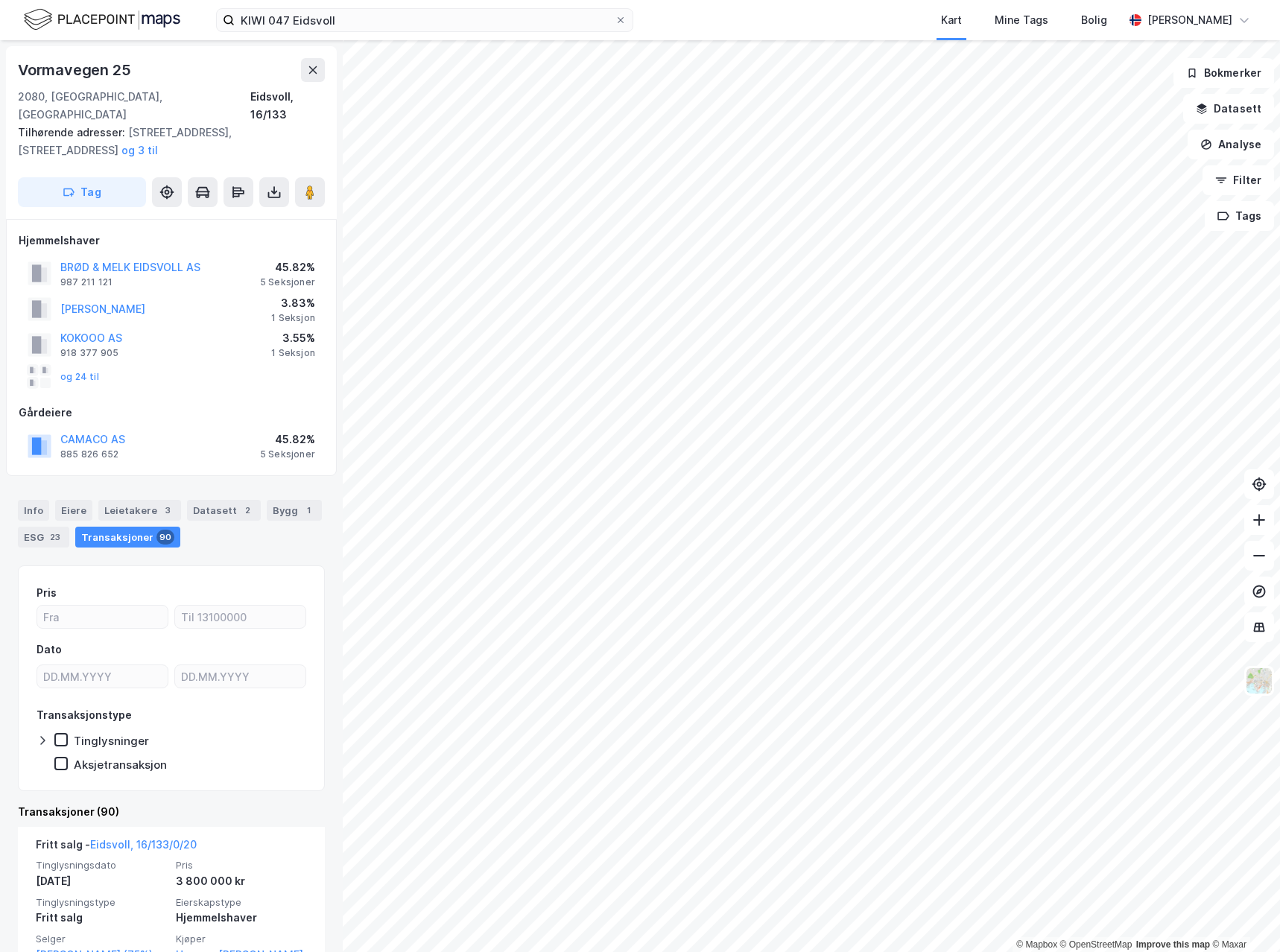
click at [298, 431] on div "45.82%" at bounding box center [287, 440] width 55 height 18
click at [313, 185] on image at bounding box center [310, 192] width 9 height 15
click at [64, 500] on div "Eiere" at bounding box center [74, 511] width 37 height 21
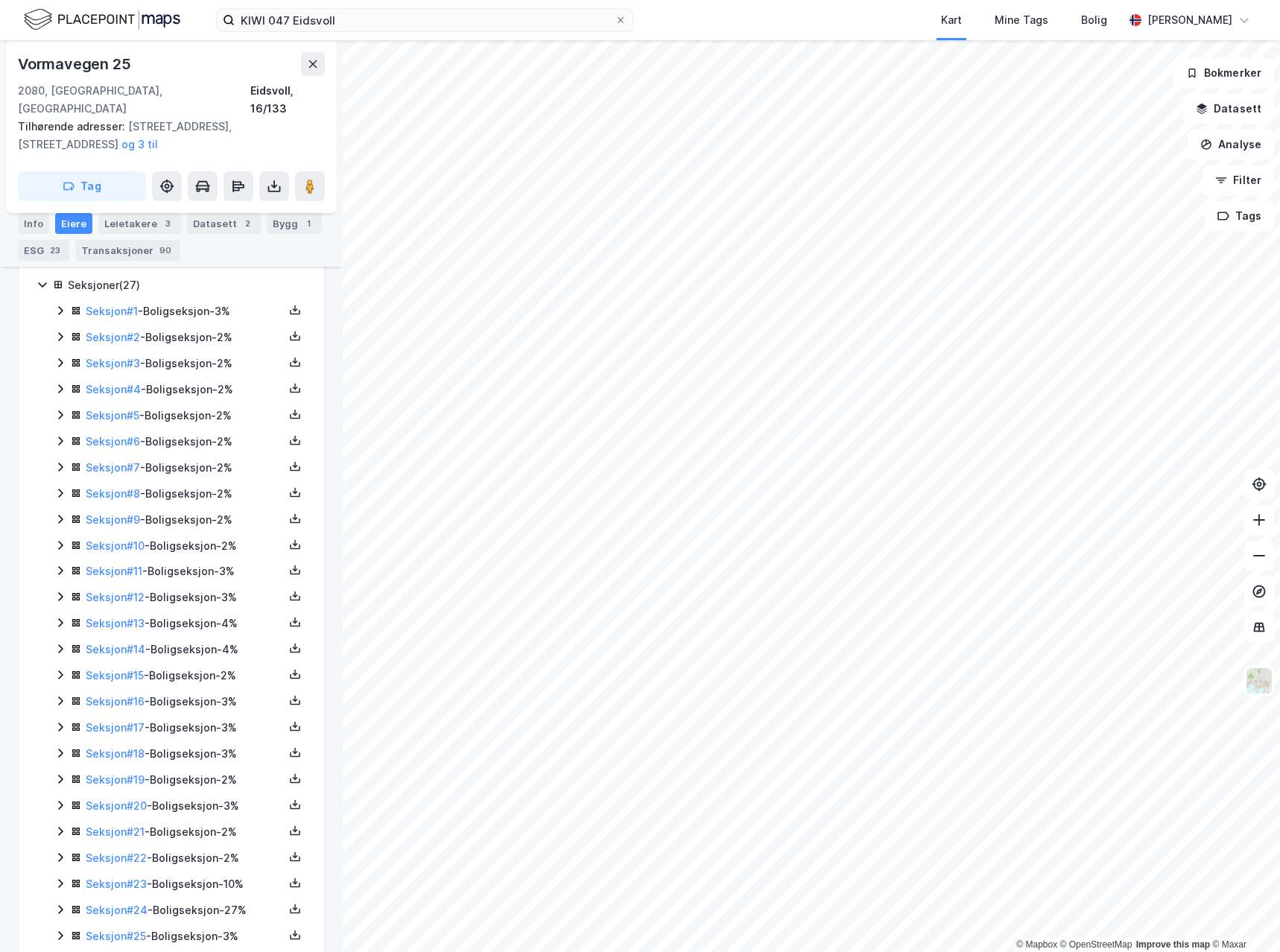
scroll to position [418, 0]
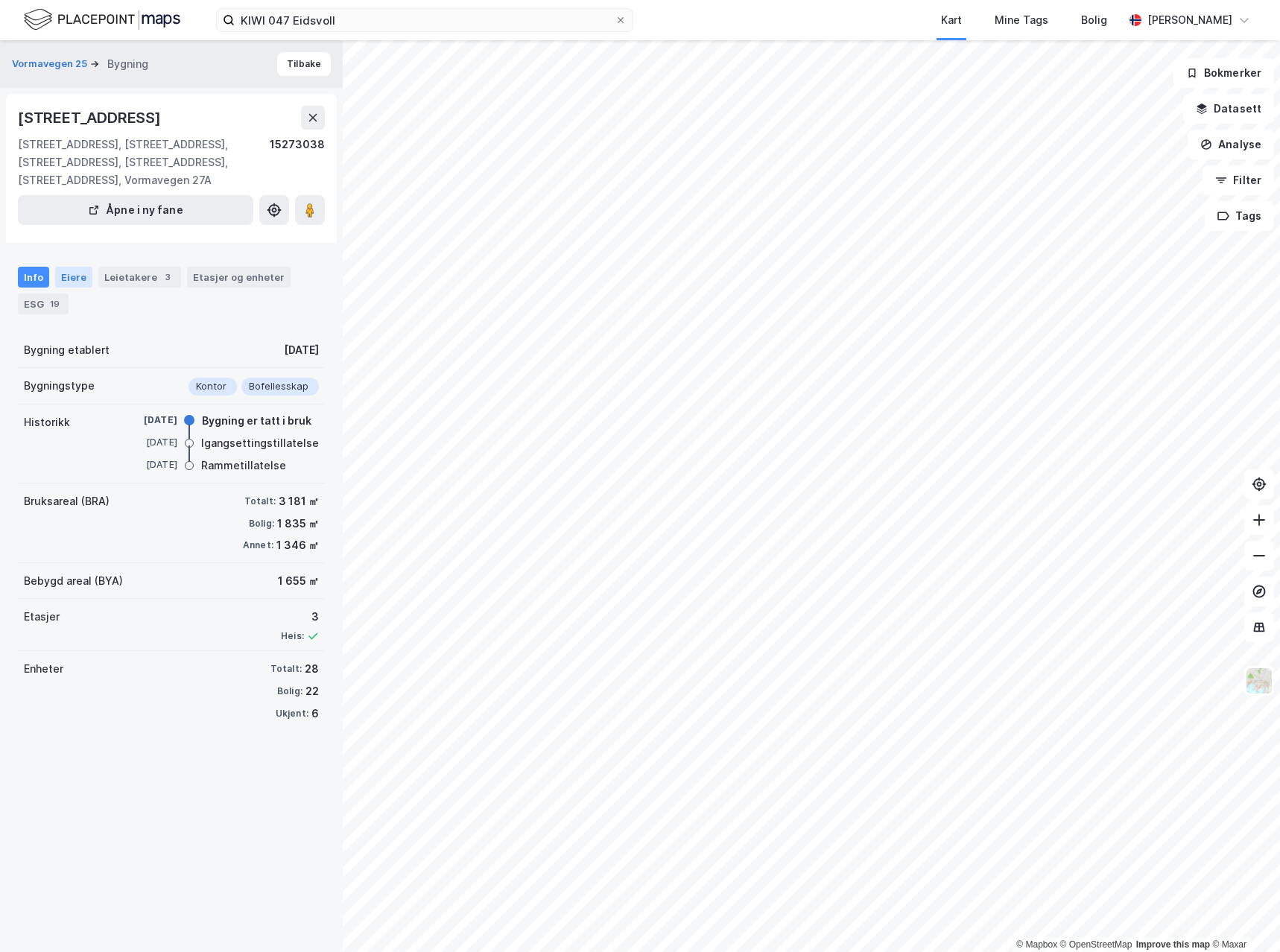
click at [59, 272] on div "Eiere" at bounding box center [74, 277] width 37 height 21
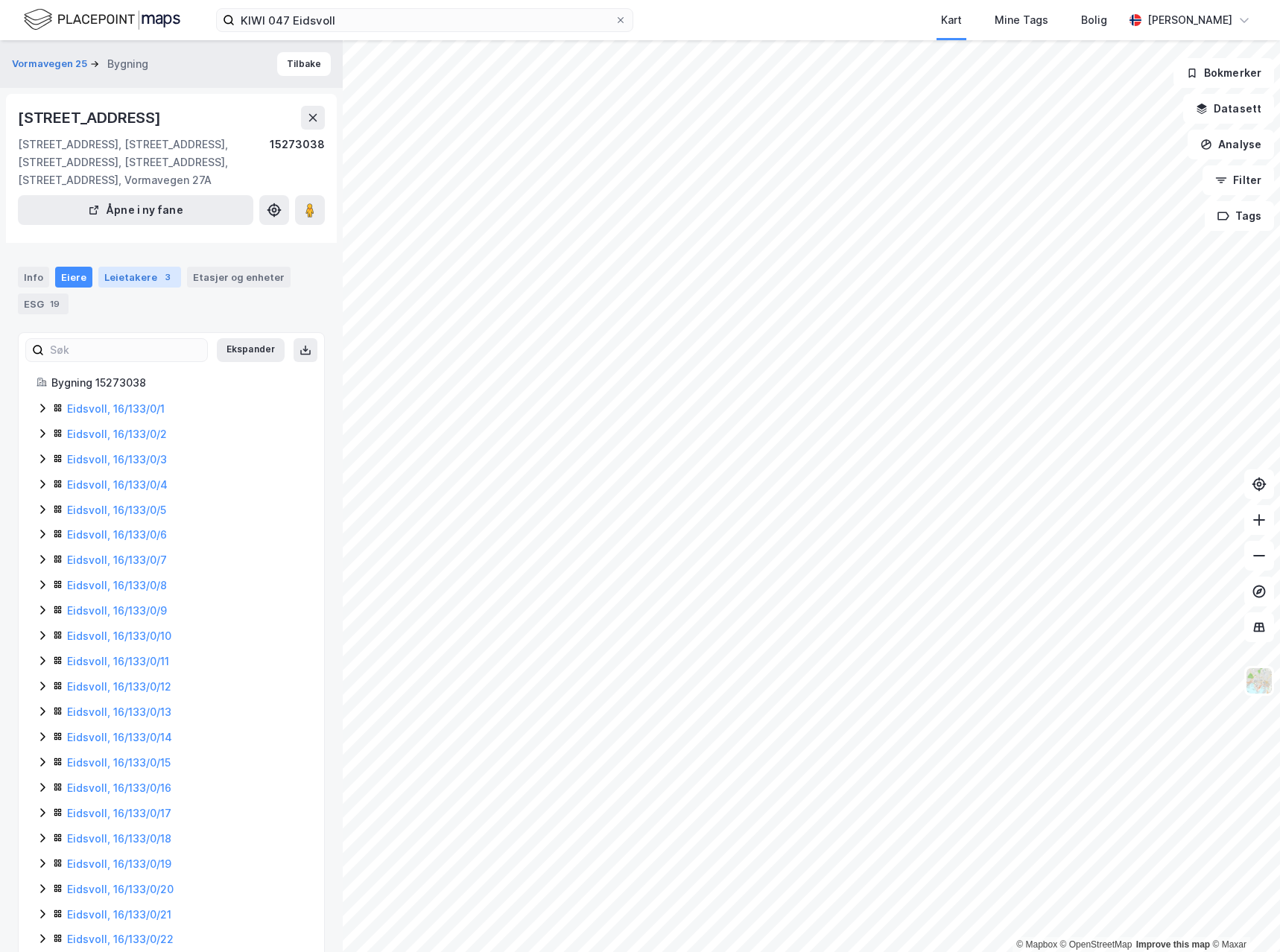
click at [137, 279] on div "Leietakere 3" at bounding box center [140, 277] width 83 height 21
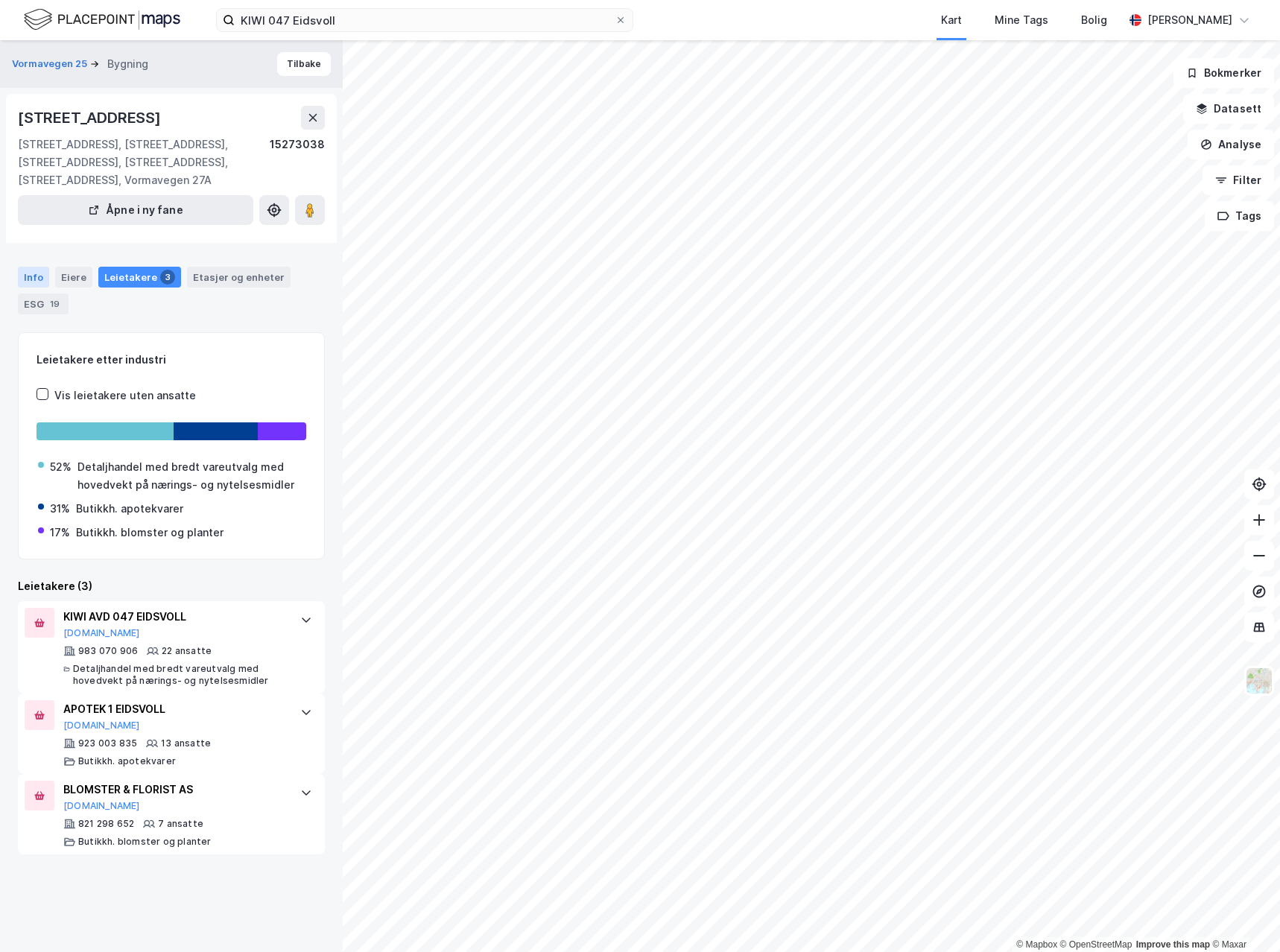
click at [28, 276] on div "Info" at bounding box center [33, 277] width 32 height 21
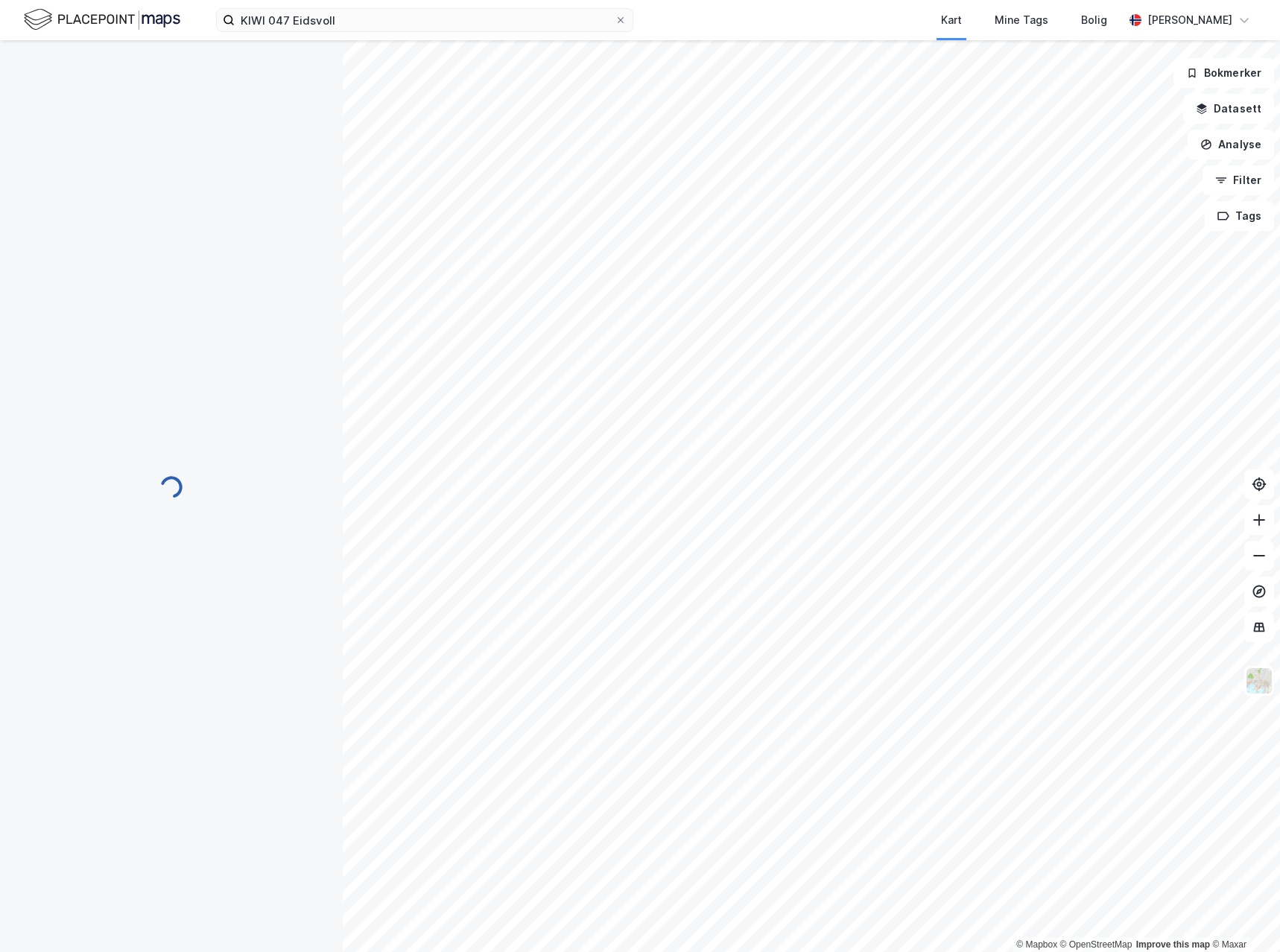
scroll to position [4, 0]
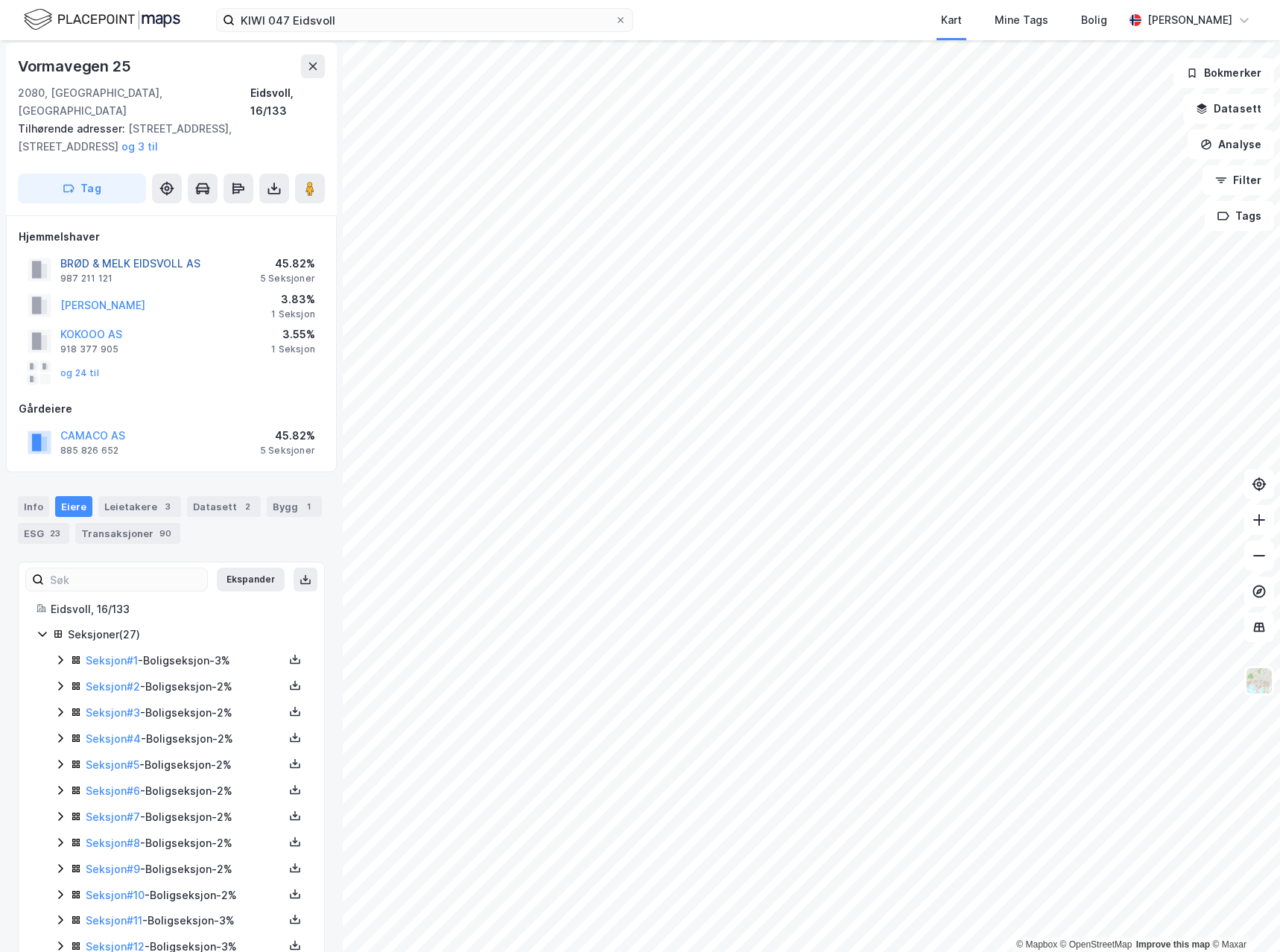
click at [0, 0] on button "BRØD & MELK EIDSVOLL AS" at bounding box center [0, 0] width 0 height 0
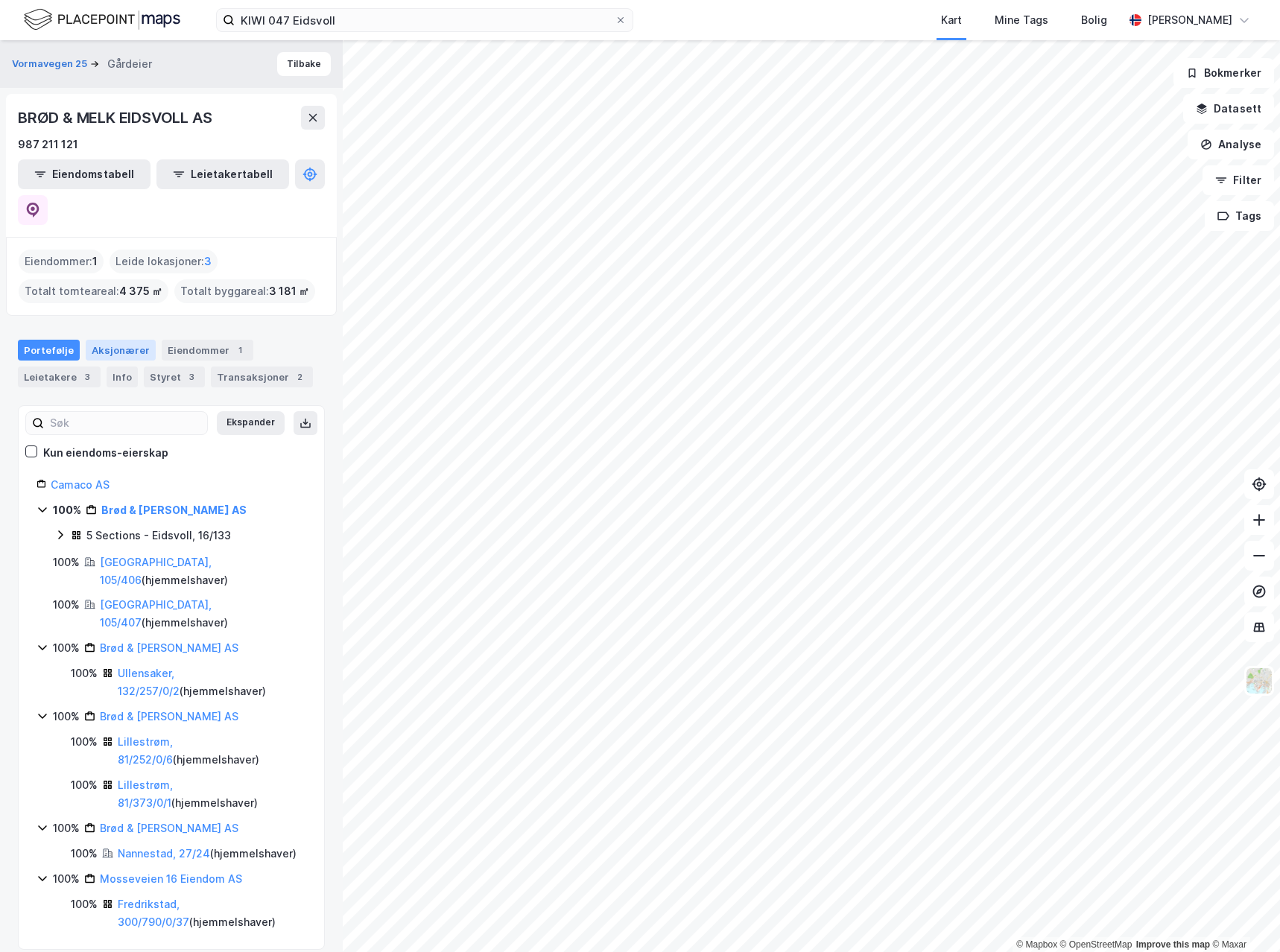
click at [123, 340] on div "Aksjonærer" at bounding box center [120, 351] width 70 height 21
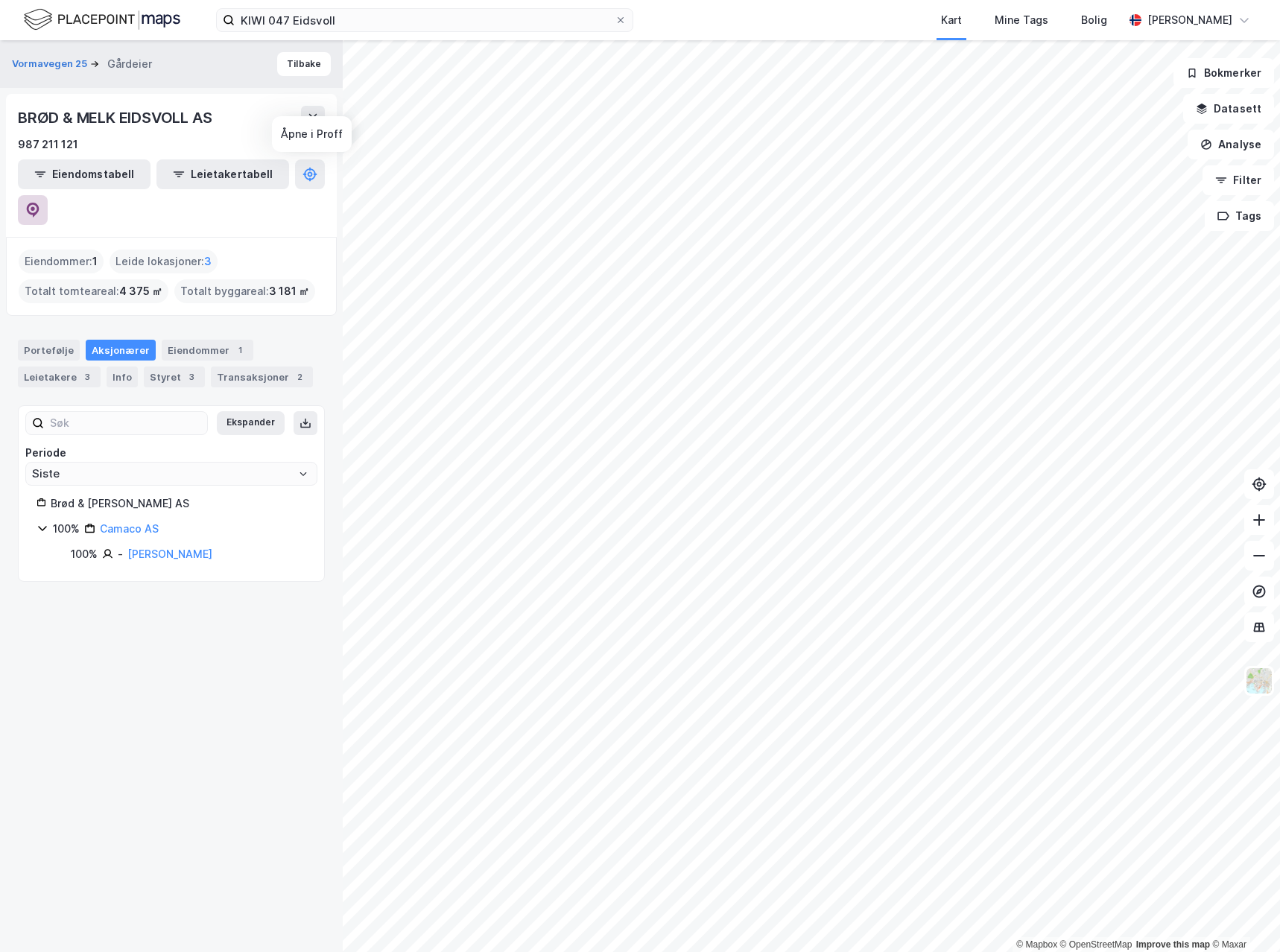
click at [40, 203] on icon at bounding box center [33, 210] width 12 height 15
click at [373, 25] on input "KIWI 047 Eidsvoll" at bounding box center [425, 19] width 380 height 22
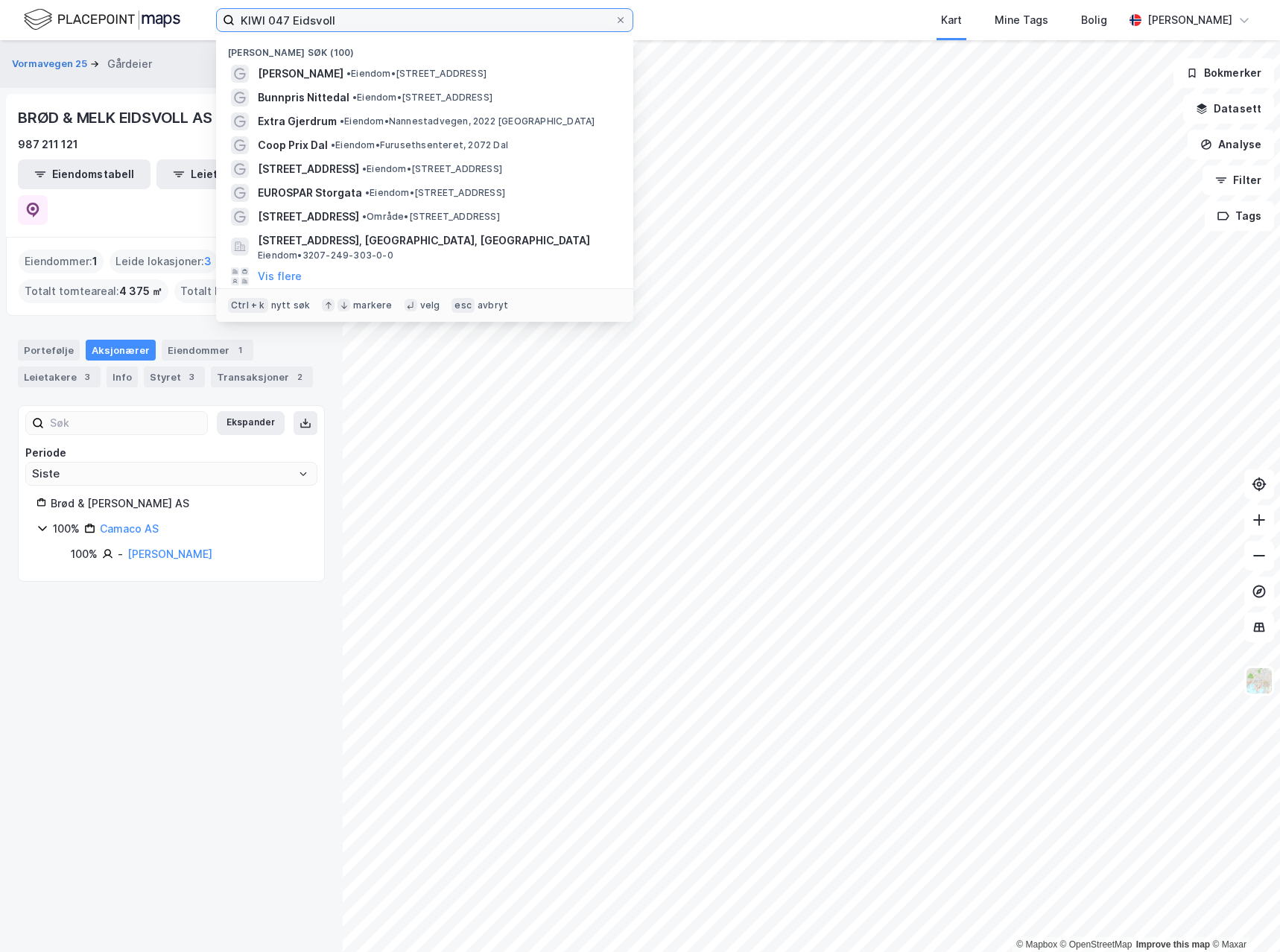
paste input "285 Fjellhamar"
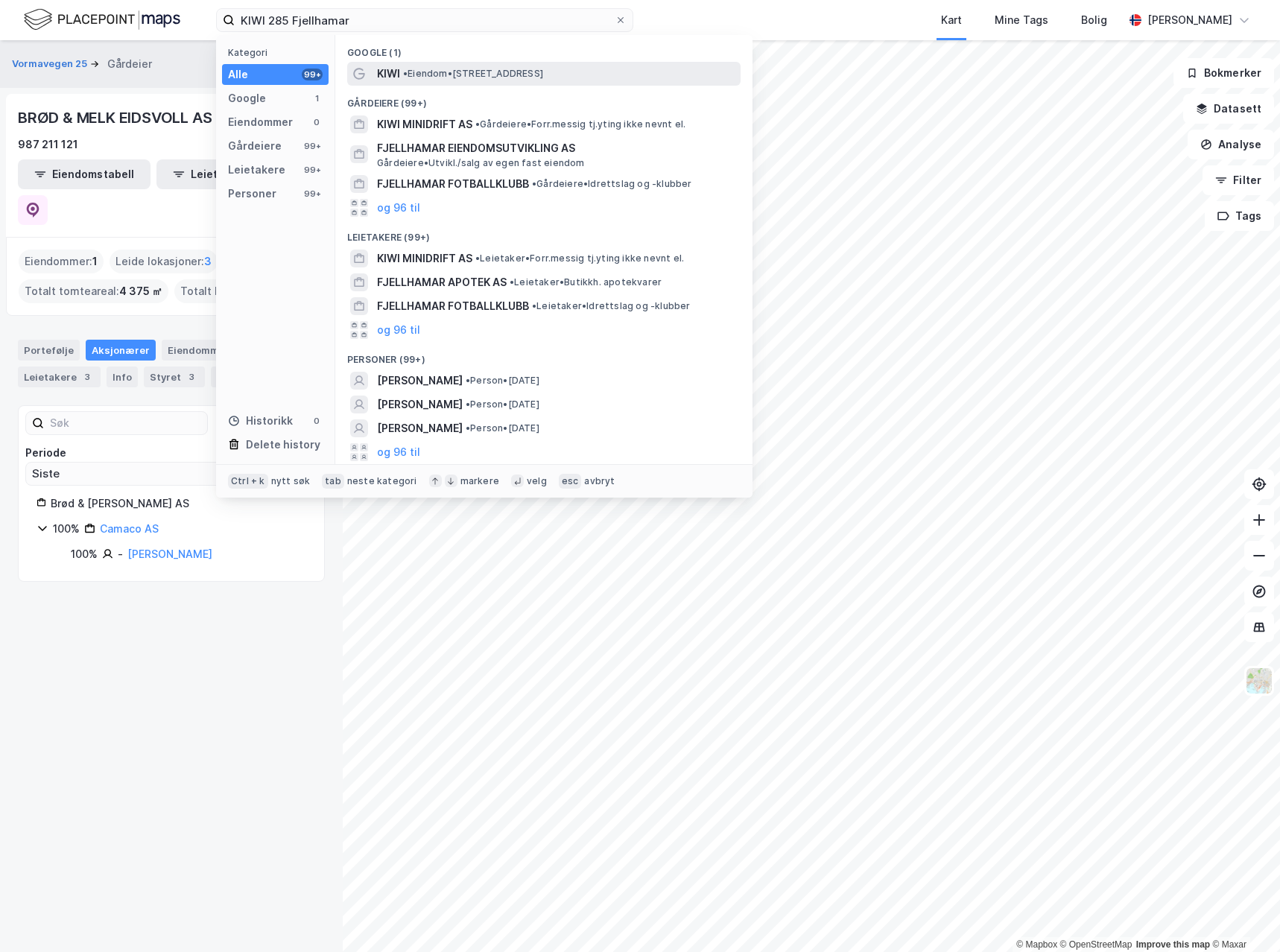
click at [418, 76] on span "• Eiendom • [STREET_ADDRESS]" at bounding box center [473, 74] width 140 height 12
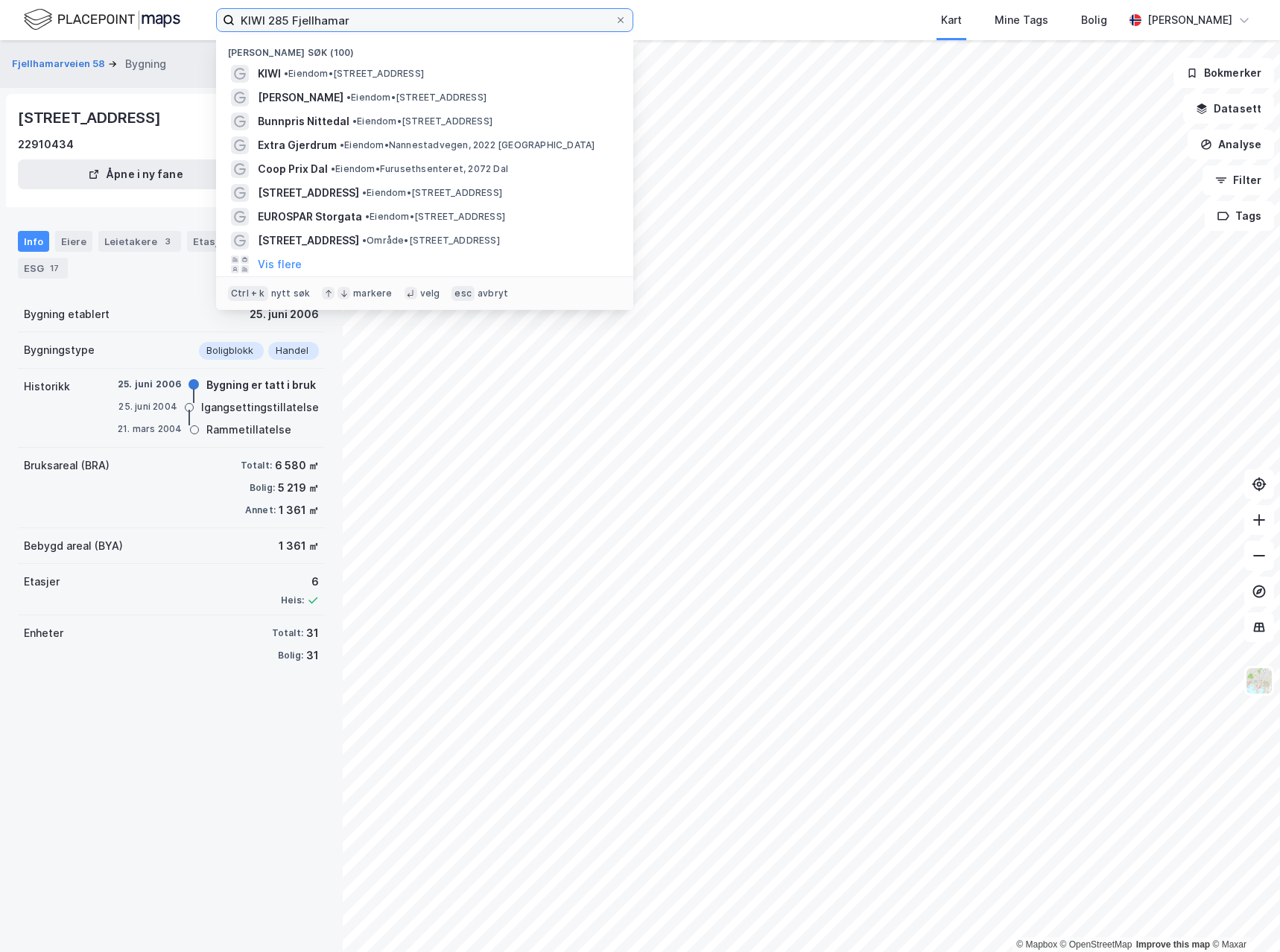
click at [408, 31] on input "KIWI 285 Fjellhamar" at bounding box center [425, 19] width 380 height 22
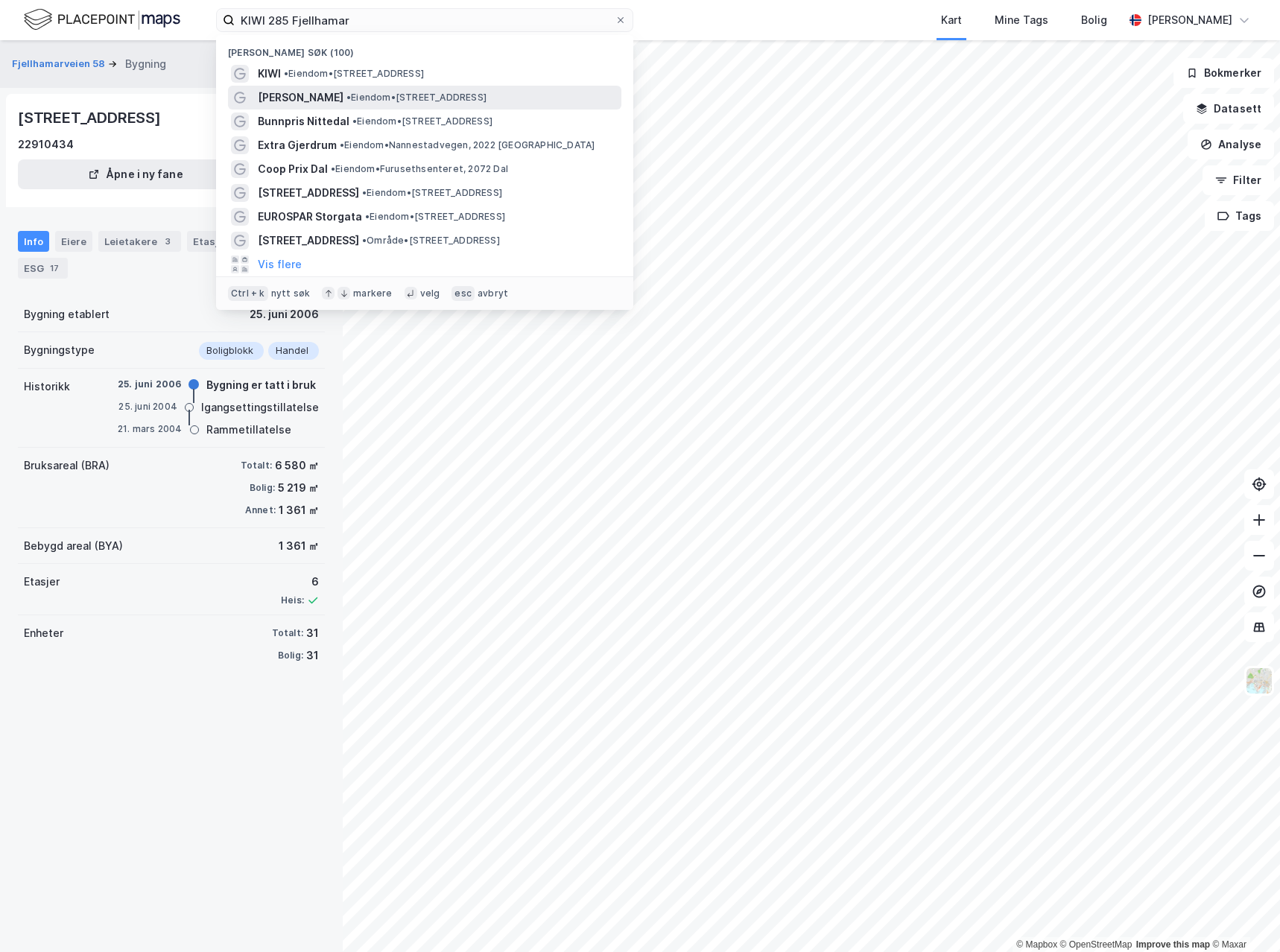
click at [346, 95] on span "• Eiendom • [STREET_ADDRESS]" at bounding box center [416, 98] width 140 height 12
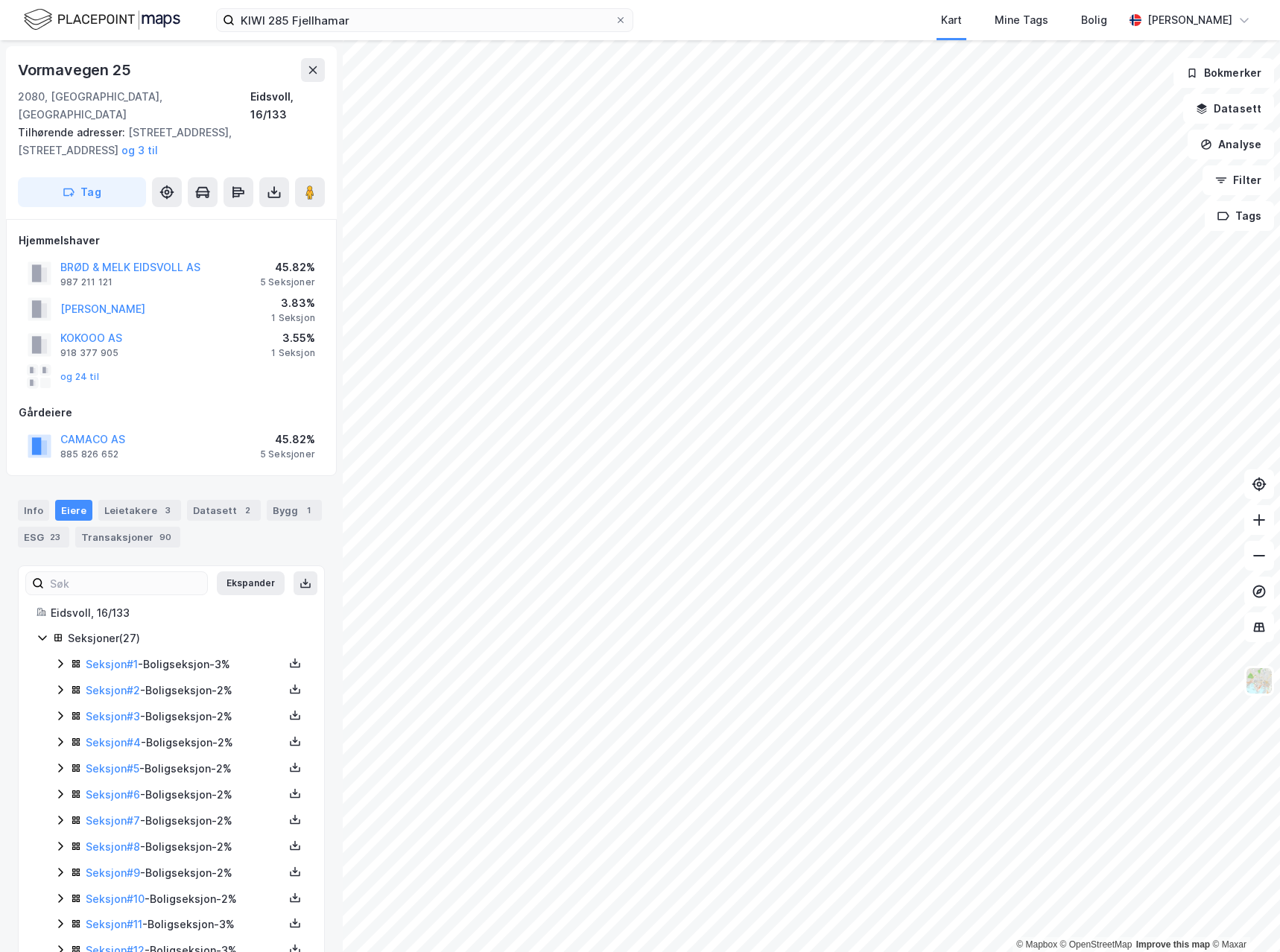
scroll to position [4, 0]
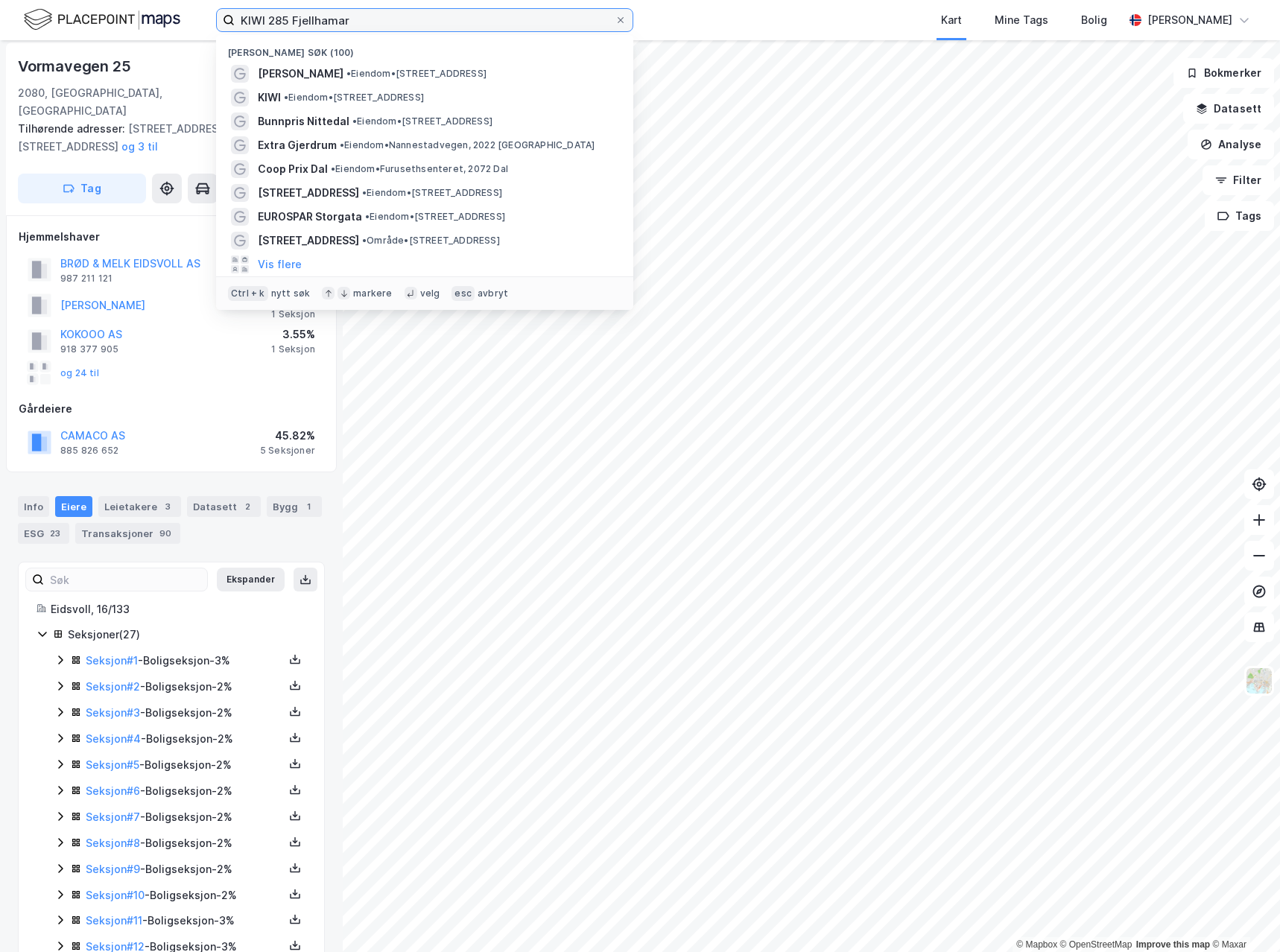
click at [375, 19] on input "KIWI 285 Fjellhamar" at bounding box center [425, 19] width 380 height 22
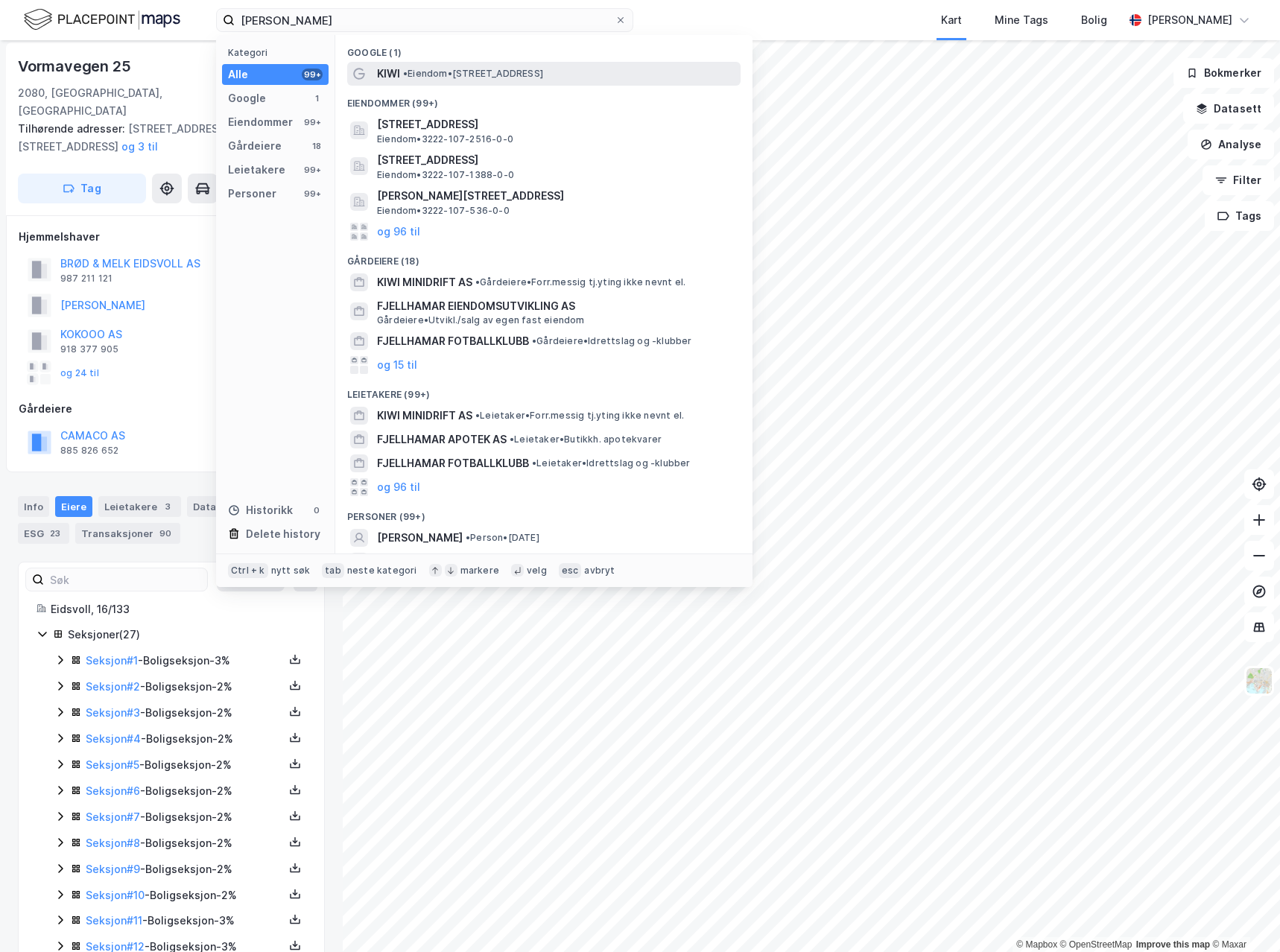
click at [478, 76] on span "• Eiendom • [STREET_ADDRESS]" at bounding box center [473, 74] width 140 height 12
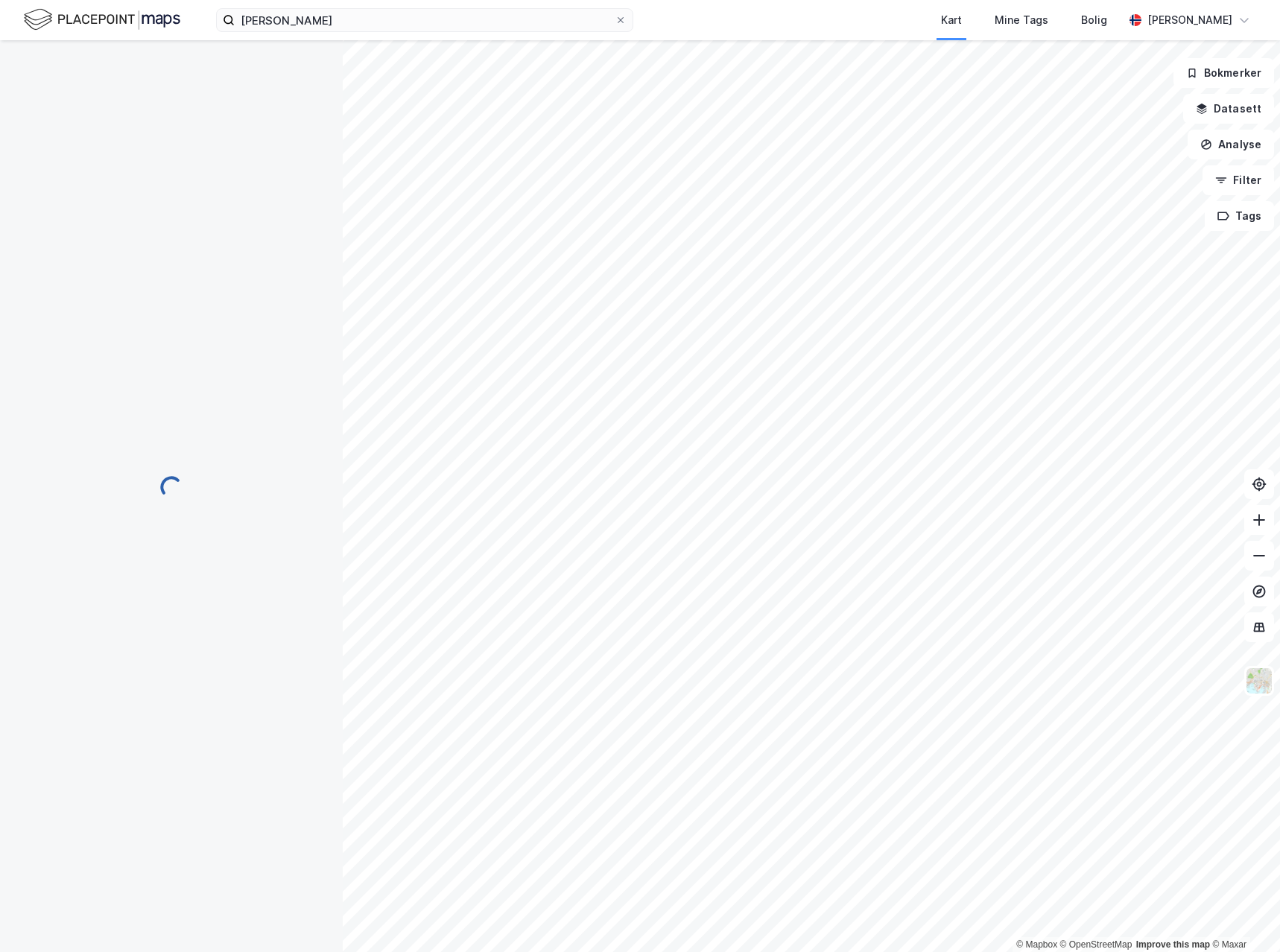
scroll to position [4, 0]
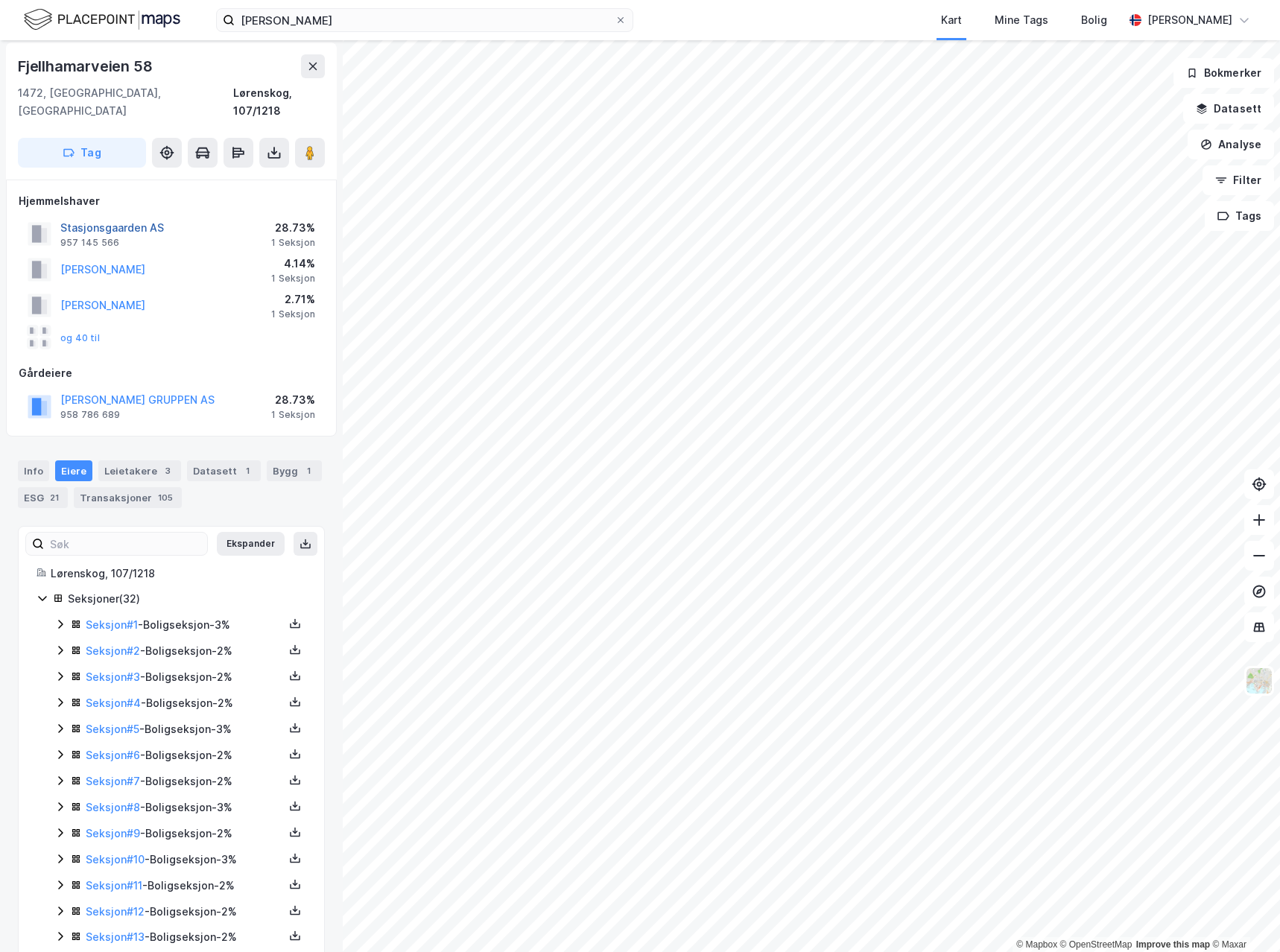
click at [0, 0] on button "Stasjonsgaarden AS" at bounding box center [0, 0] width 0 height 0
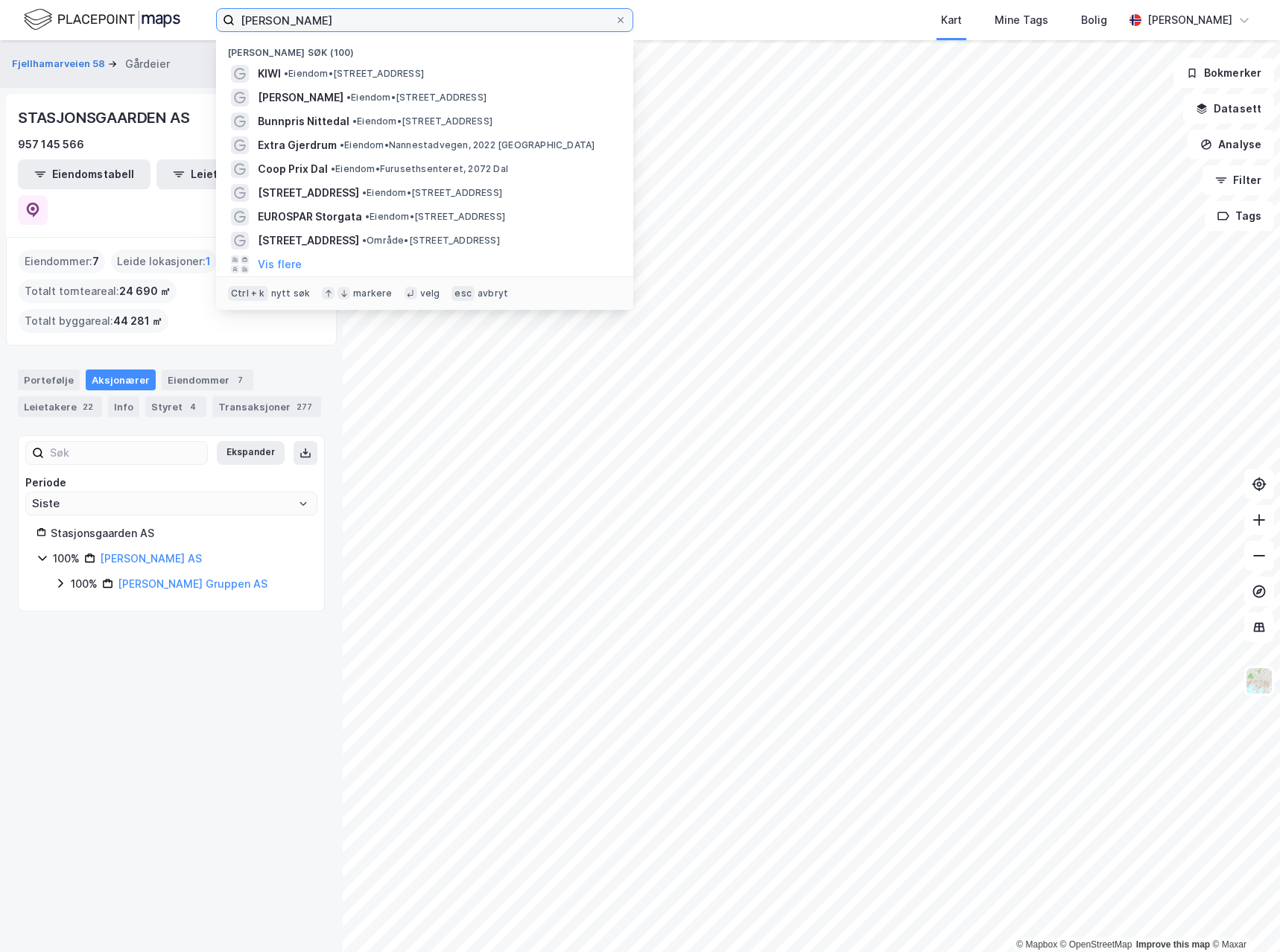
click at [369, 12] on input "[PERSON_NAME]" at bounding box center [425, 19] width 380 height 22
paste input "KIWI 301 Solheim"
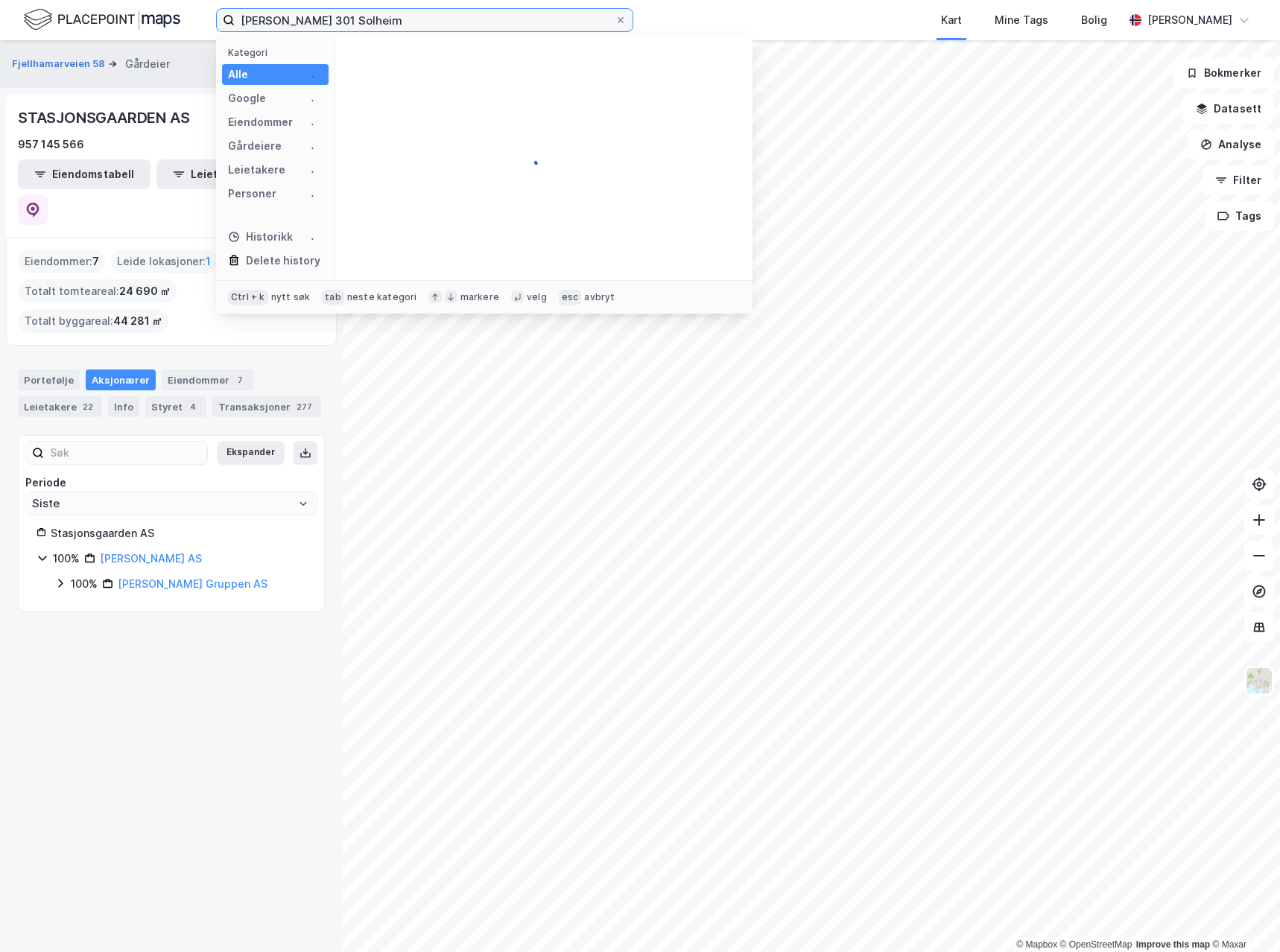
paste input
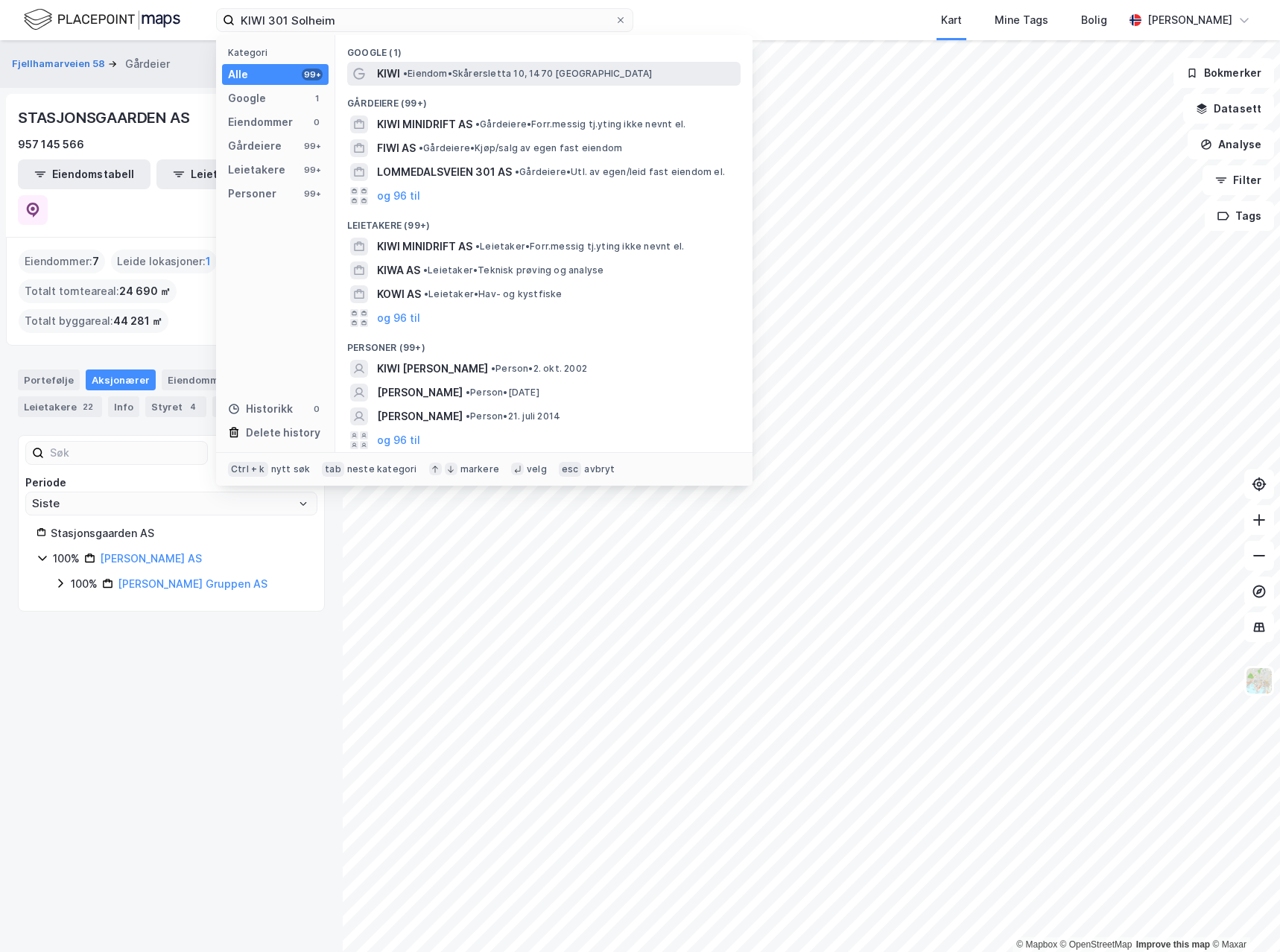
click at [432, 81] on div "KIWI • Eiendom • Skårersletta 10, 1470 Lørenskog" at bounding box center [557, 74] width 360 height 18
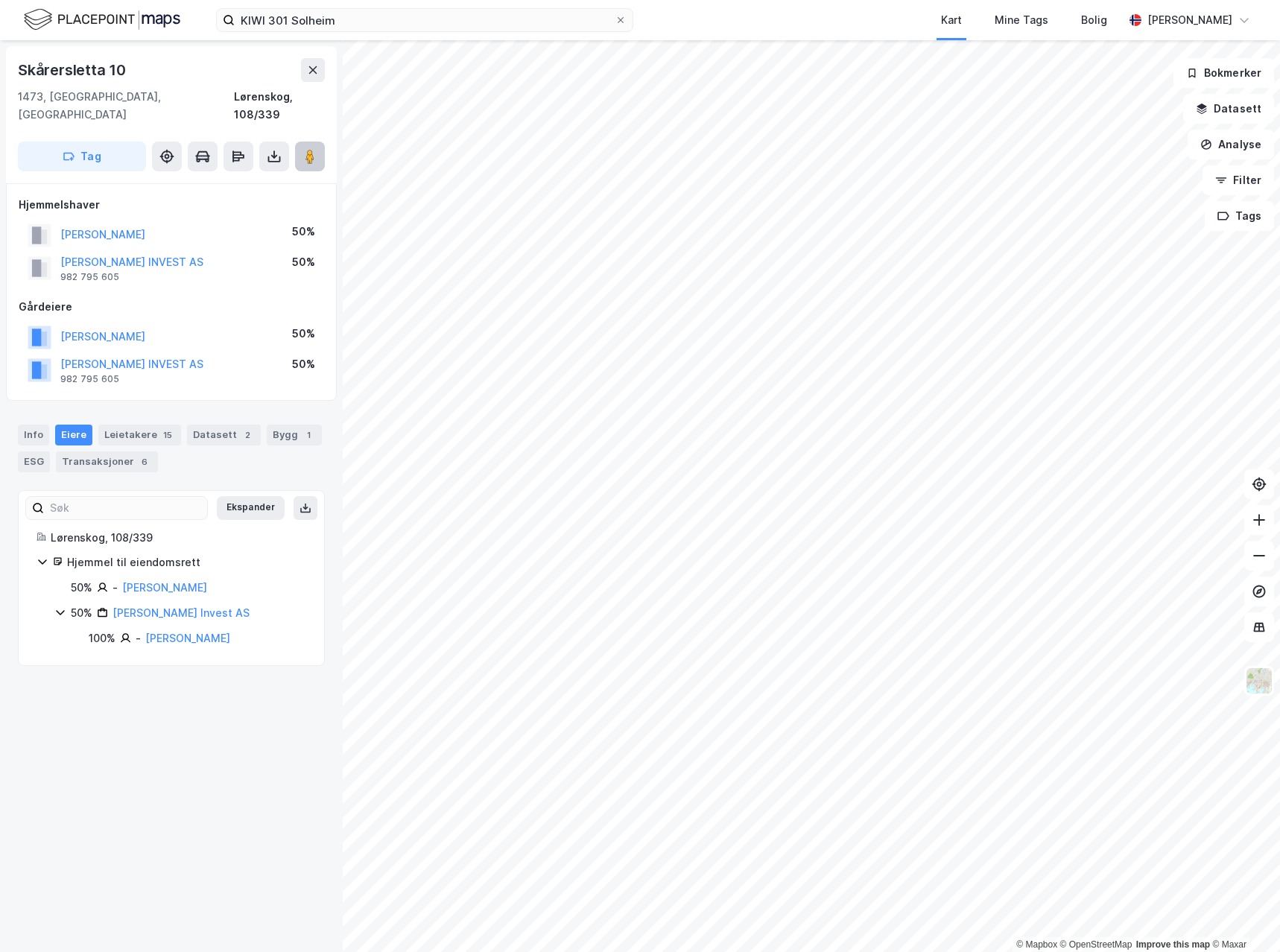
click at [310, 149] on image at bounding box center [310, 156] width 9 height 15
click at [74, 425] on div "Eiere" at bounding box center [74, 435] width 37 height 21
click at [29, 425] on div "Info" at bounding box center [33, 435] width 32 height 21
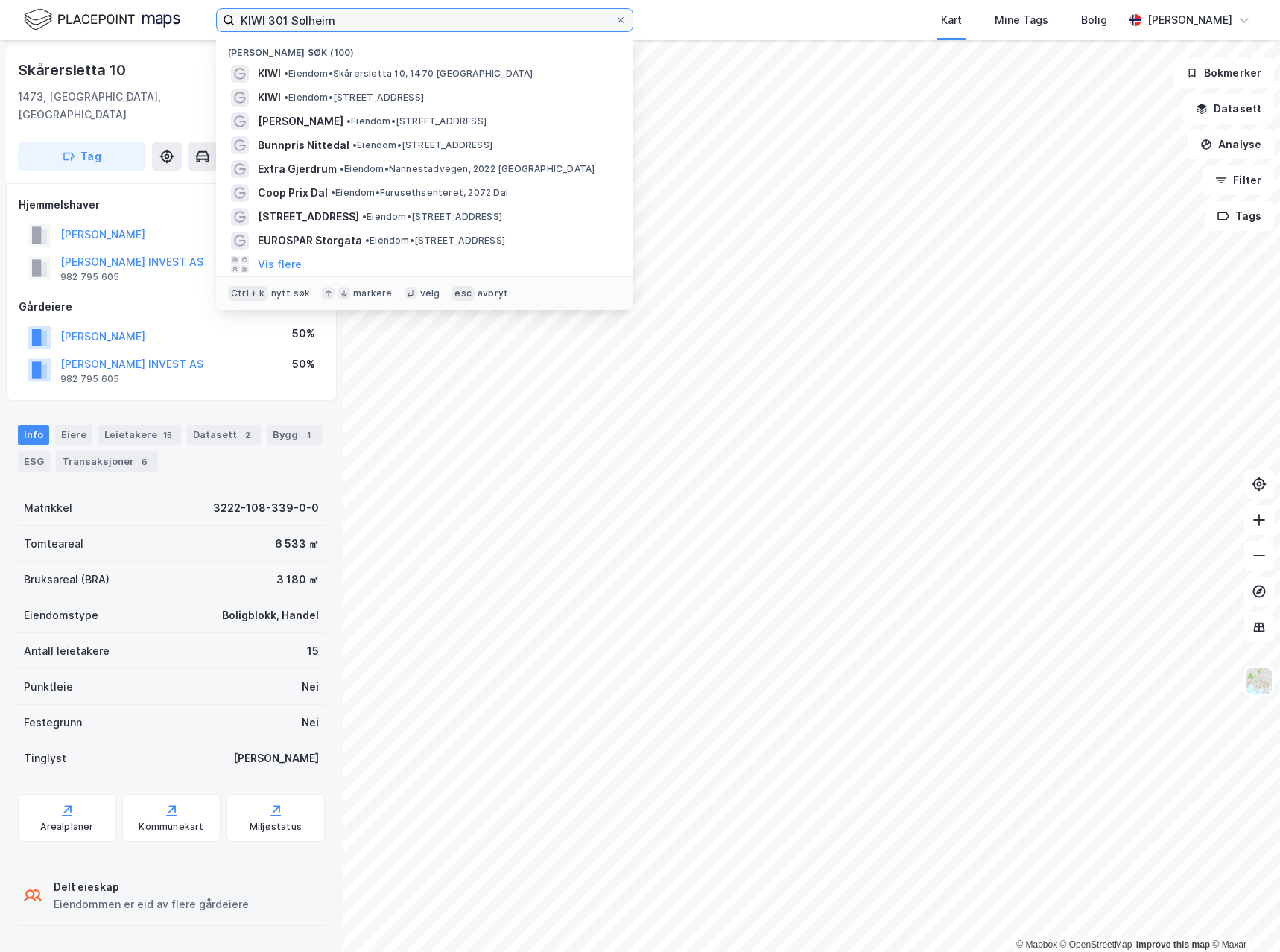
click at [338, 22] on input "KIWI 301 Solheim" at bounding box center [425, 19] width 380 height 22
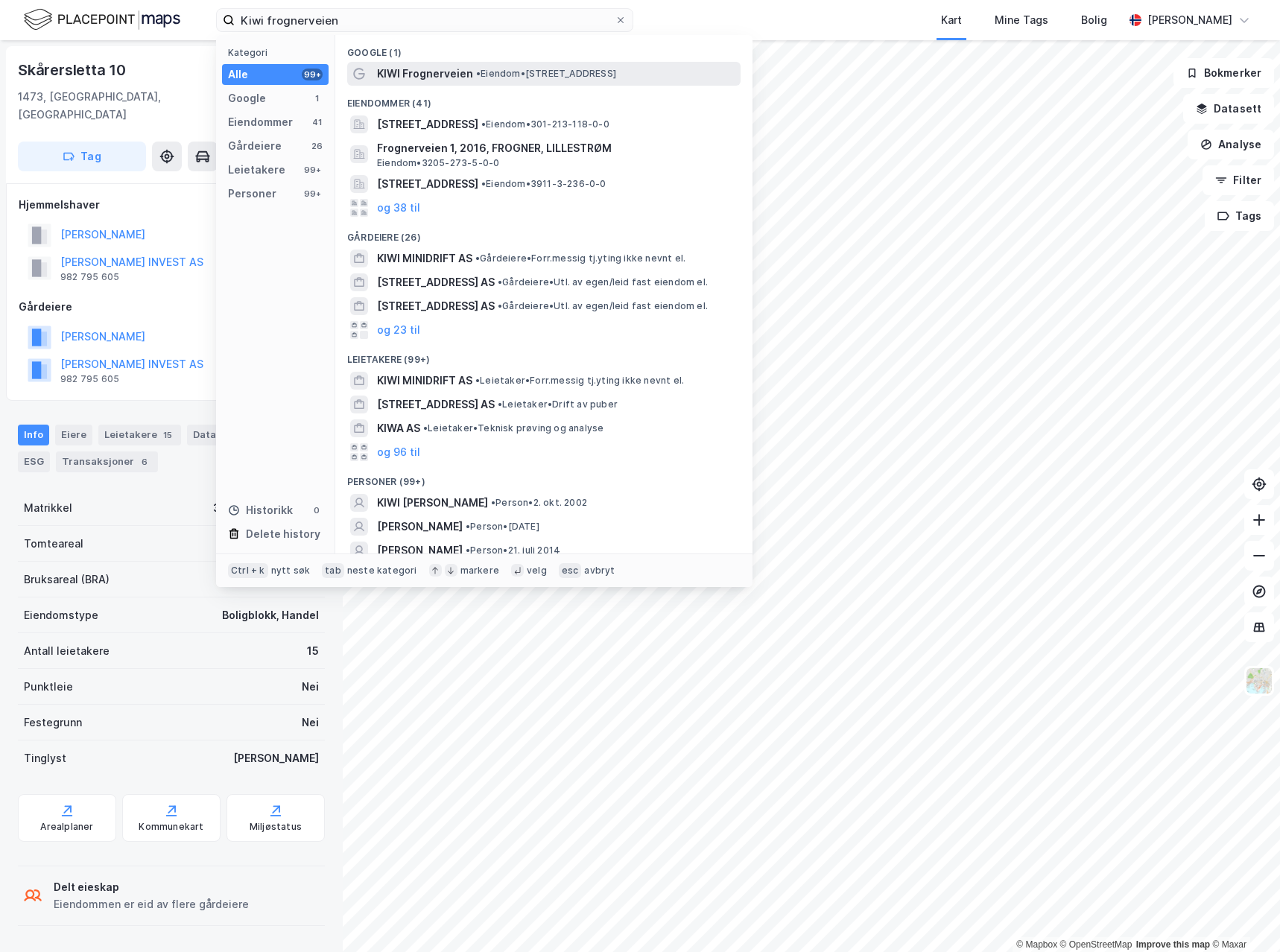
click at [457, 67] on span "KIWI Frognerveien" at bounding box center [425, 74] width 96 height 18
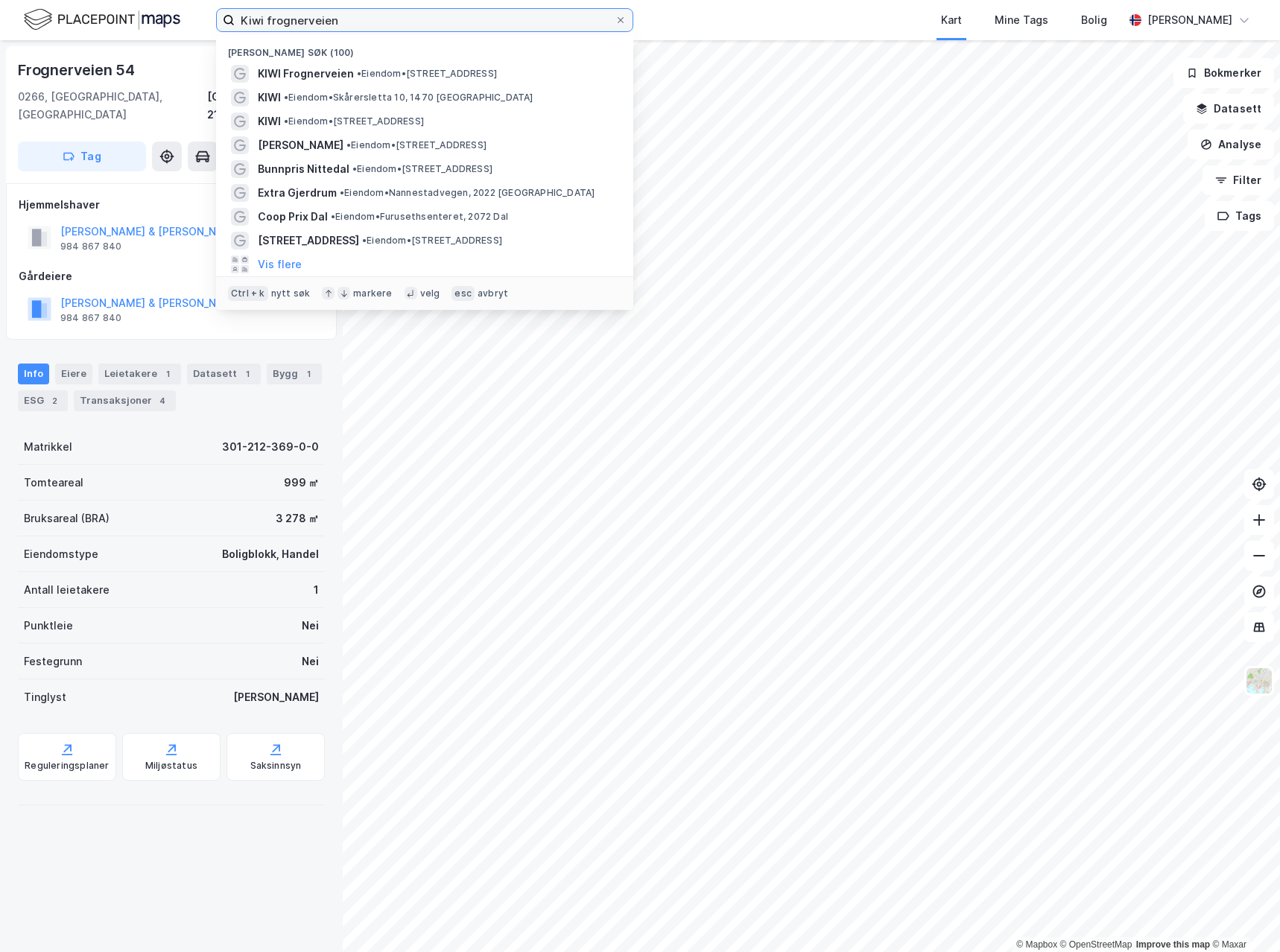
drag, startPoint x: 360, startPoint y: 21, endPoint x: 99, endPoint y: 17, distance: 261.0
click at [99, 17] on div "Kiwi frognerveien Nylige søk (100) KIWI Frognerveien • Eiendom • [STREET_ADDRES…" at bounding box center [640, 20] width 1280 height 40
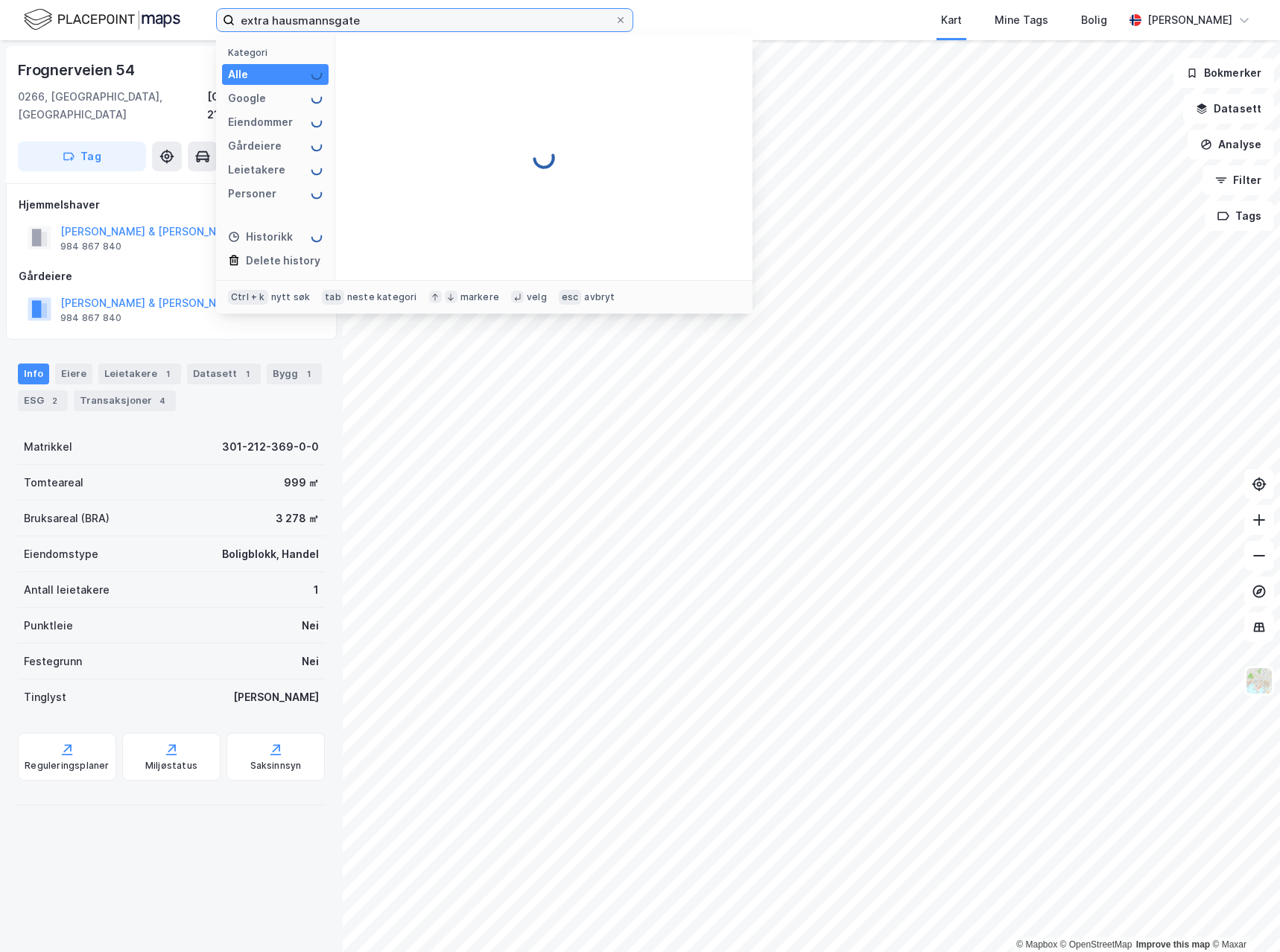
type input "extra hausmannsgate"
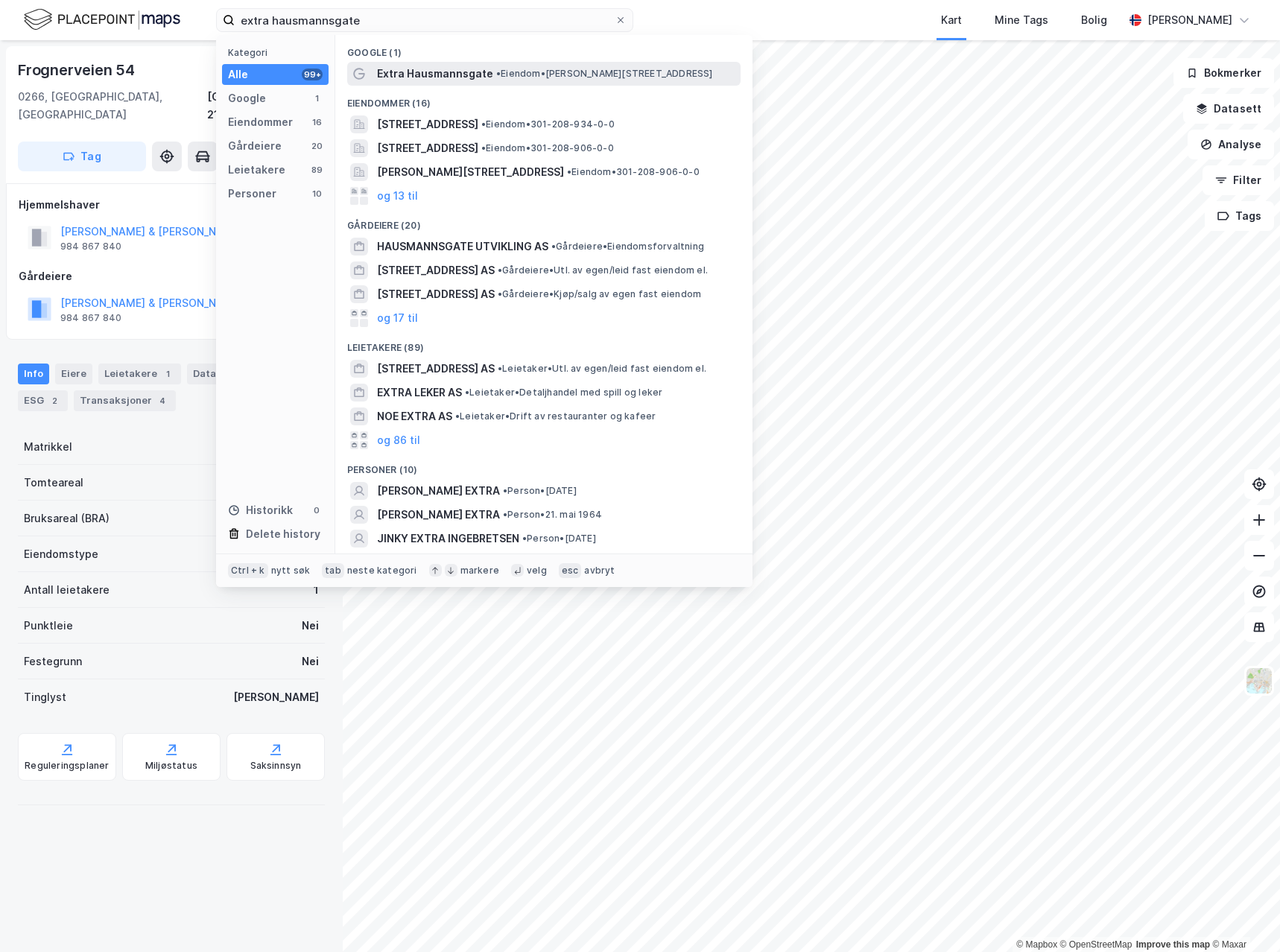
click at [395, 76] on span "Extra Hausmannsgate" at bounding box center [435, 74] width 116 height 18
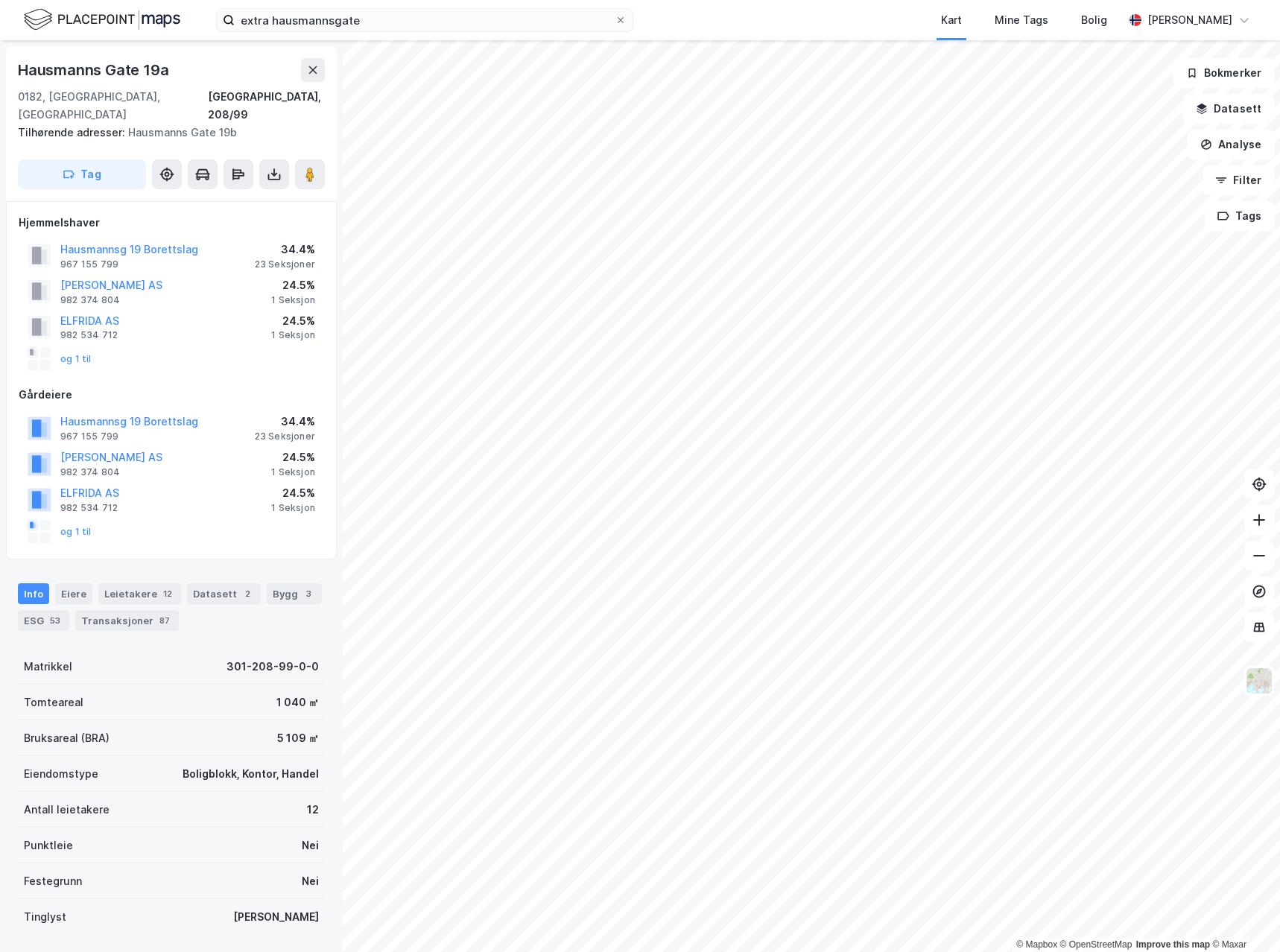
scroll to position [4, 0]
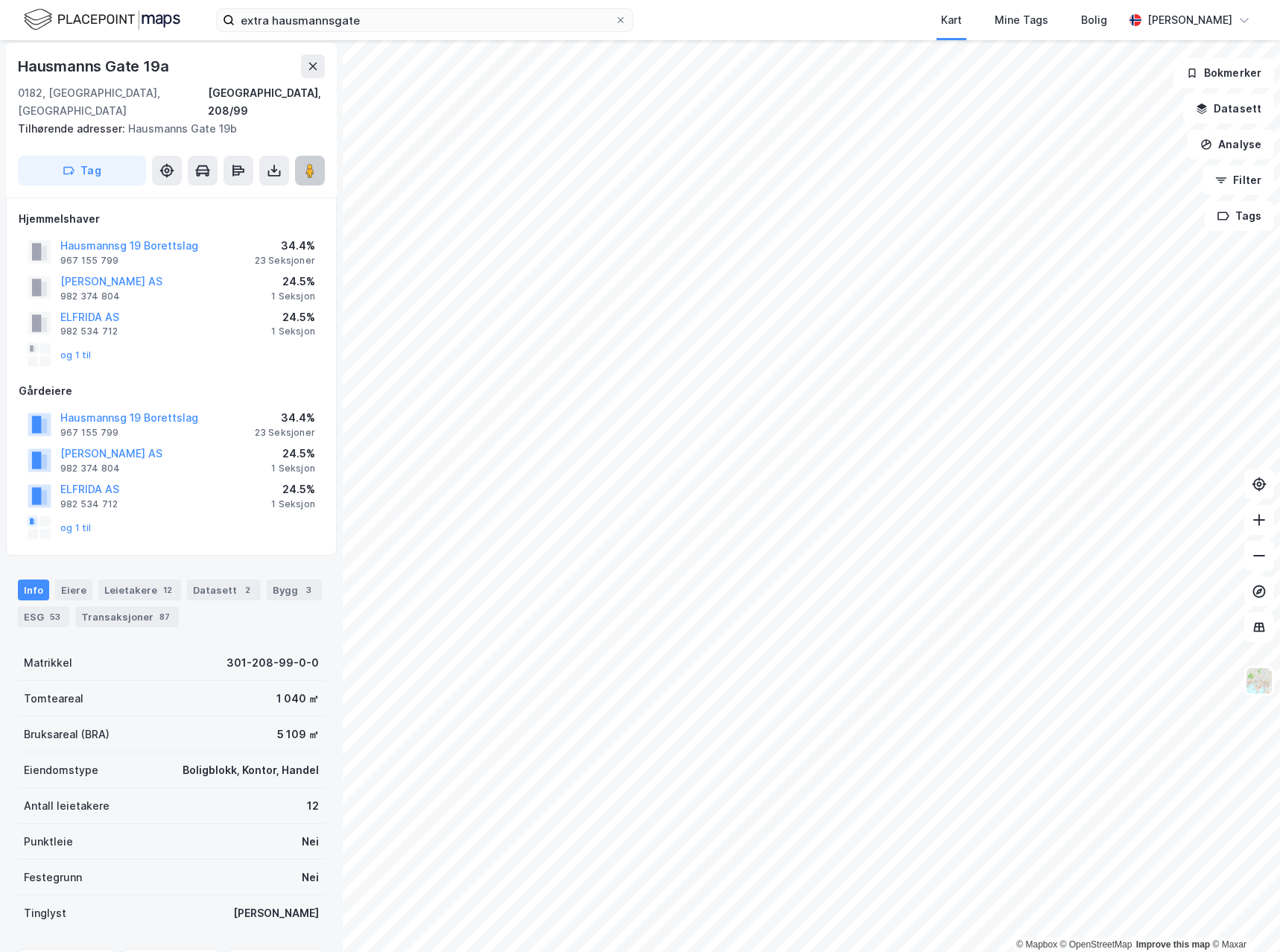
click at [320, 156] on button at bounding box center [310, 171] width 30 height 30
